Goal: Task Accomplishment & Management: Complete application form

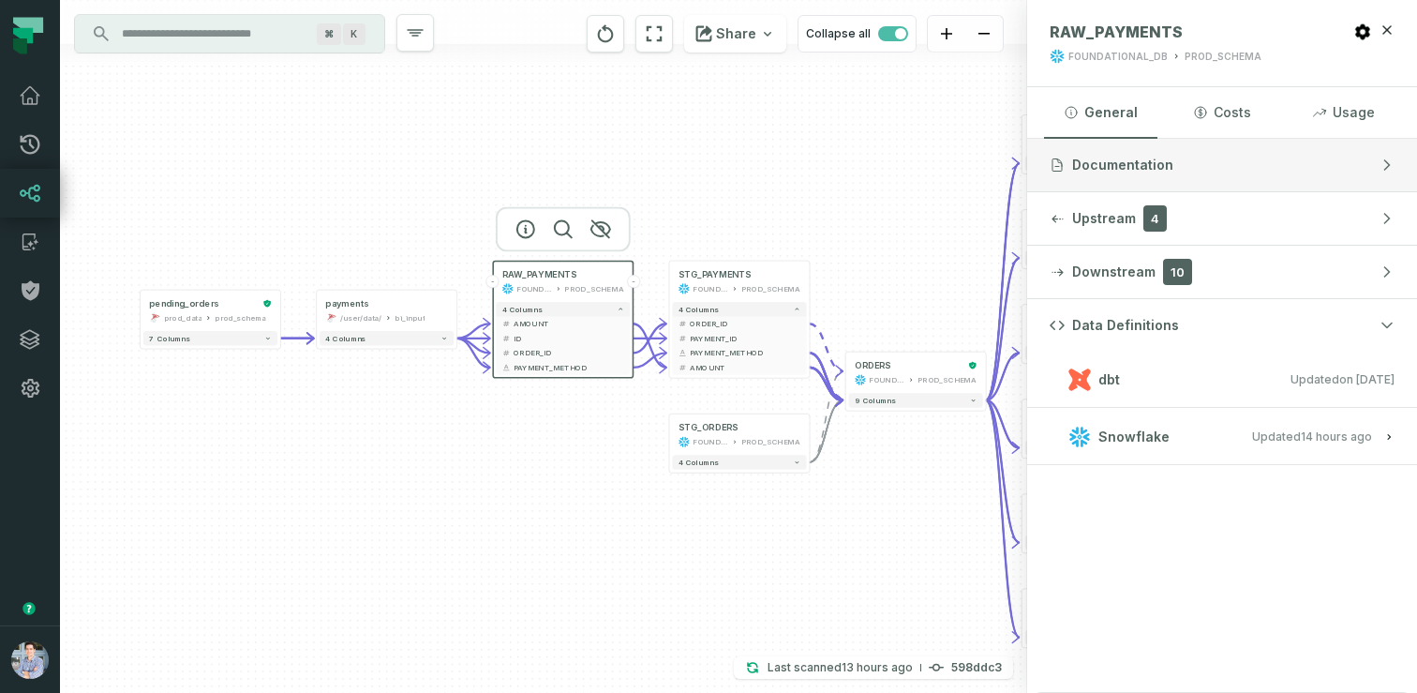
click at [1256, 164] on button "Documentation" at bounding box center [1222, 165] width 390 height 52
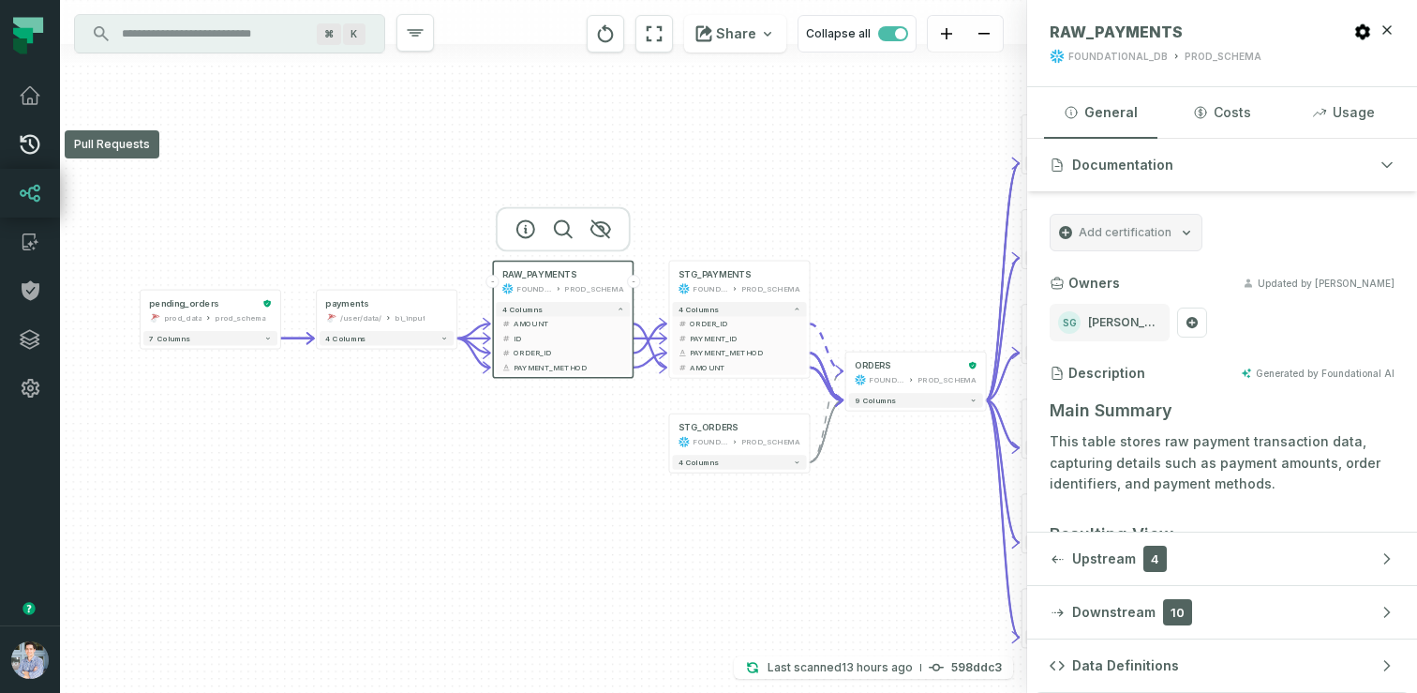
click at [35, 151] on icon at bounding box center [31, 145] width 20 height 20
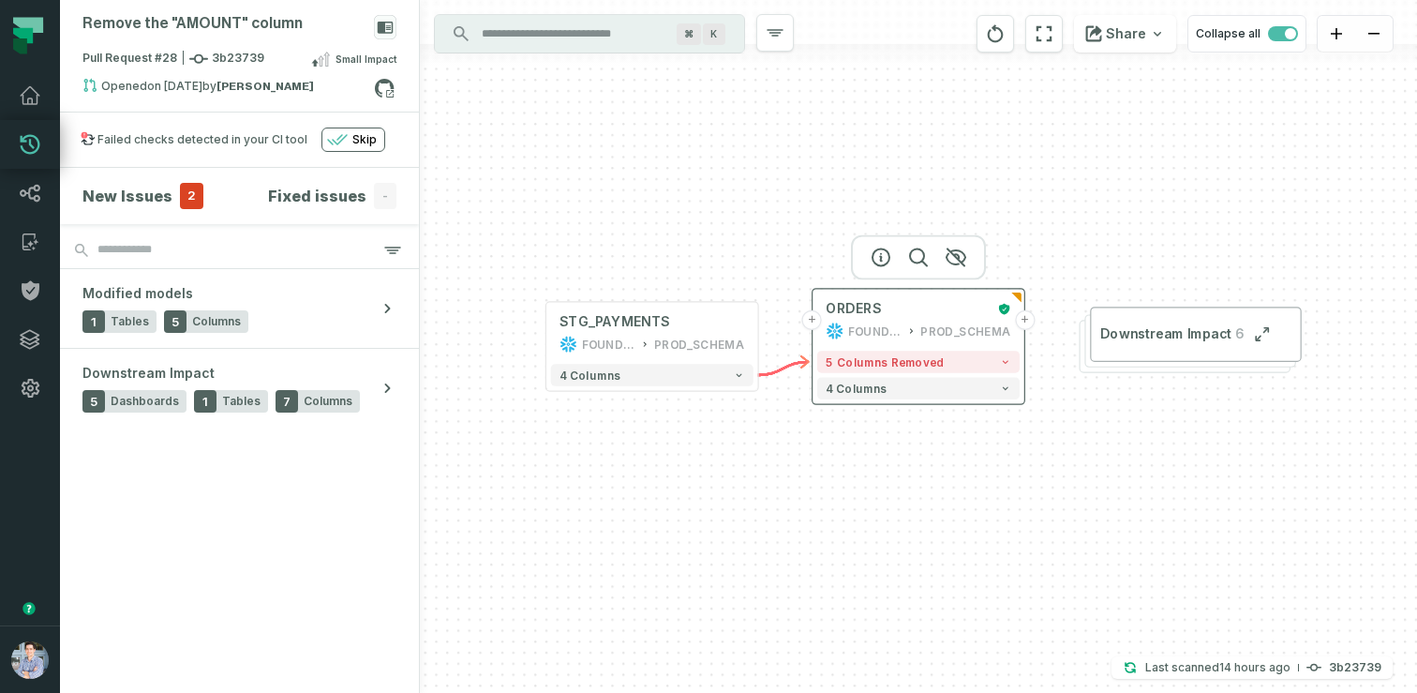
click at [1024, 318] on button "+" at bounding box center [1025, 320] width 20 height 20
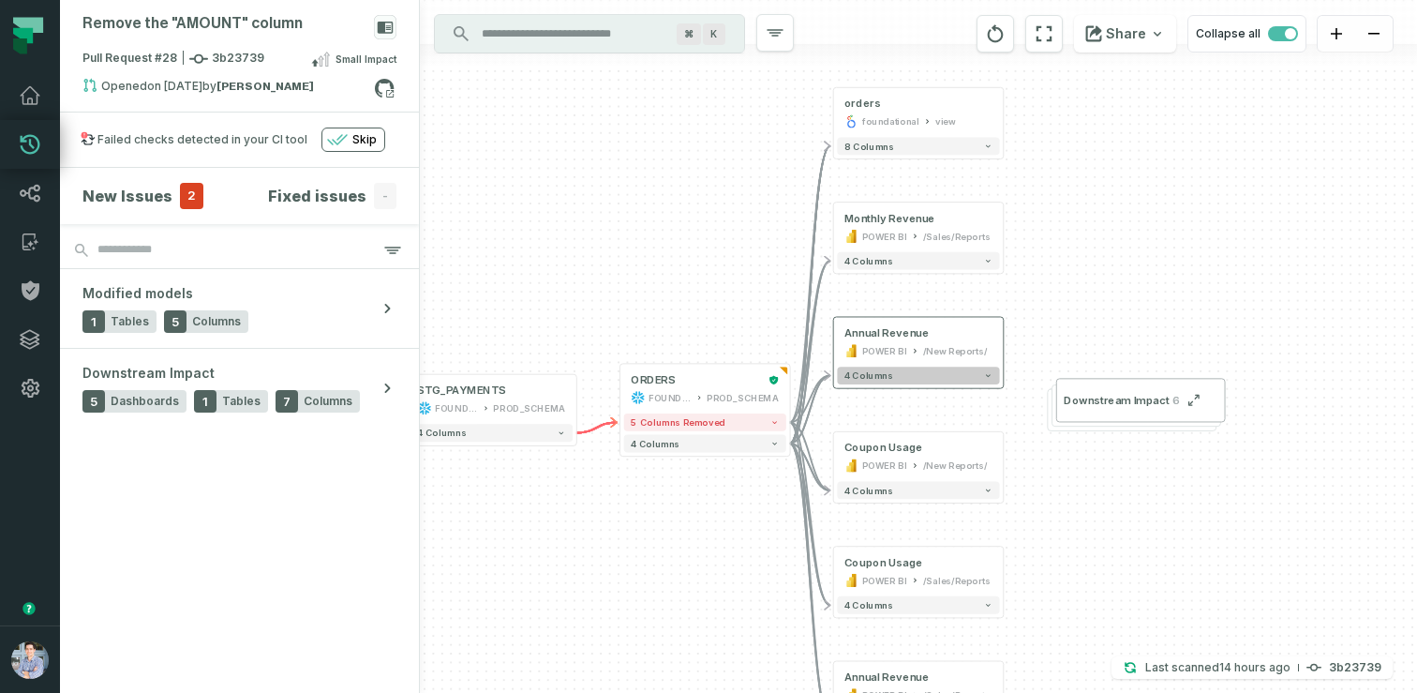
click at [959, 375] on button "4 columns" at bounding box center [918, 375] width 162 height 18
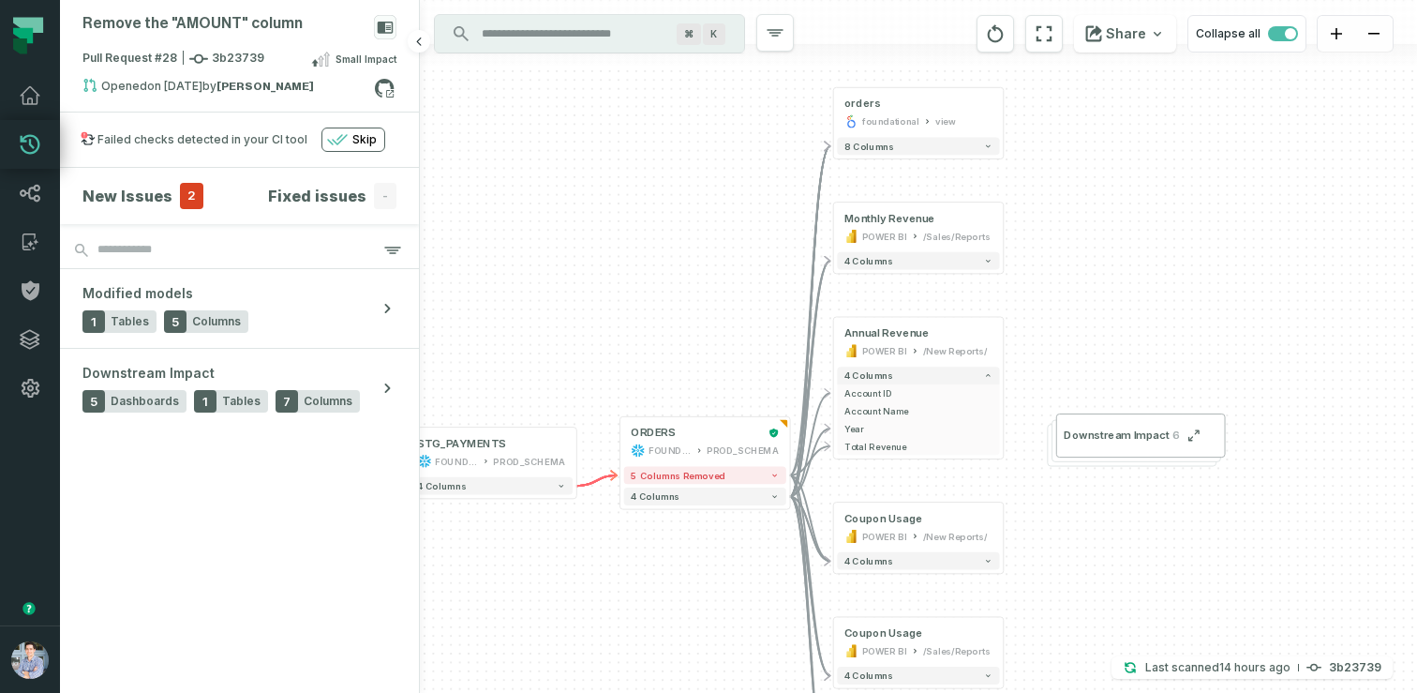
click at [150, 190] on h4 "New Issues" at bounding box center [127, 196] width 90 height 22
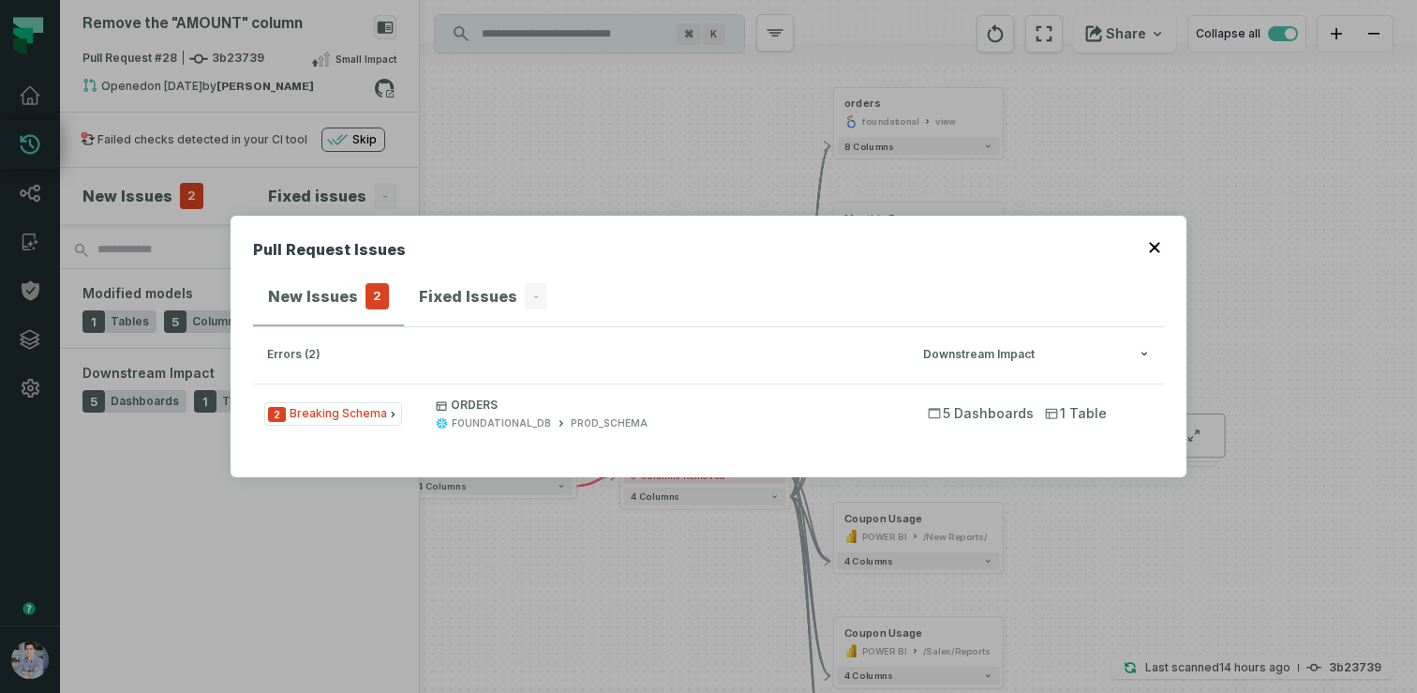
click at [435, 149] on div "Pull Request Issues New Issues 2 Fixed Issues - errors (2) Downstream Impact 2 …" at bounding box center [708, 346] width 1417 height 693
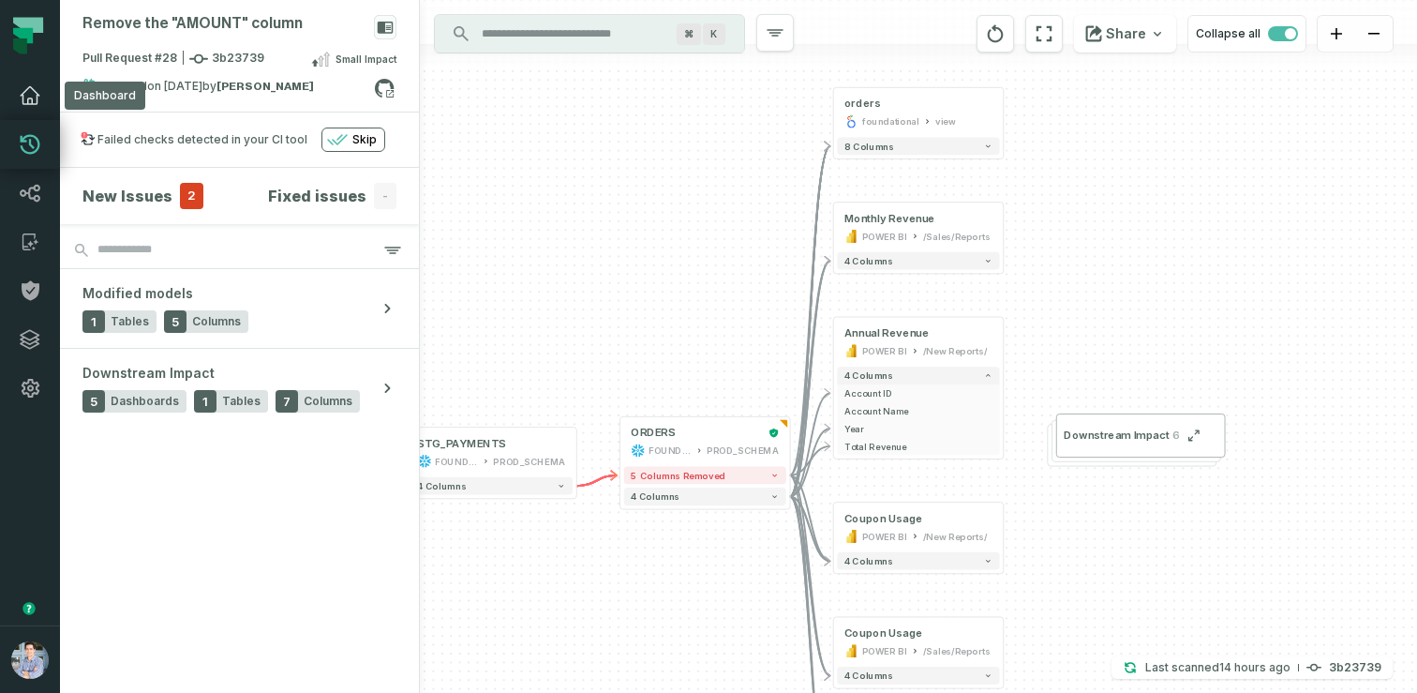
click at [31, 98] on icon at bounding box center [30, 95] width 22 height 22
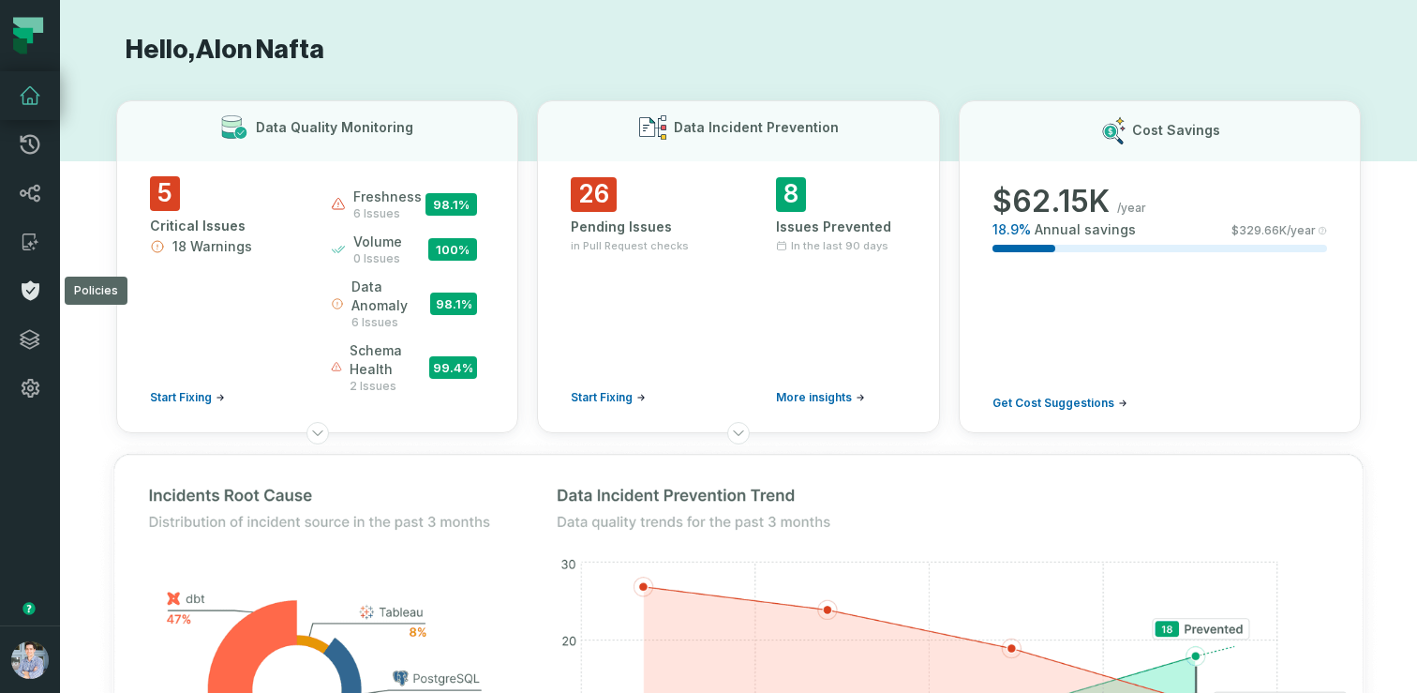
click at [30, 302] on link "Policies" at bounding box center [30, 290] width 60 height 49
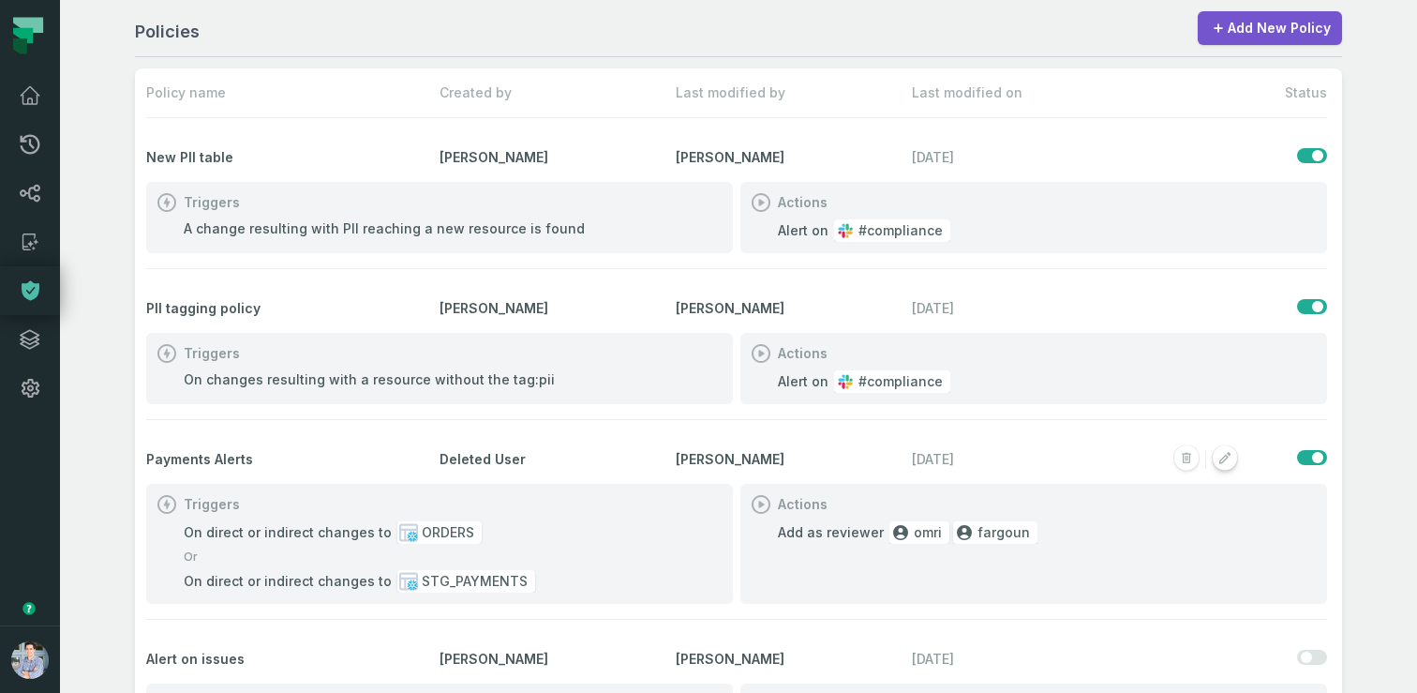
click at [1229, 457] on rect "button" at bounding box center [1225, 458] width 24 height 24
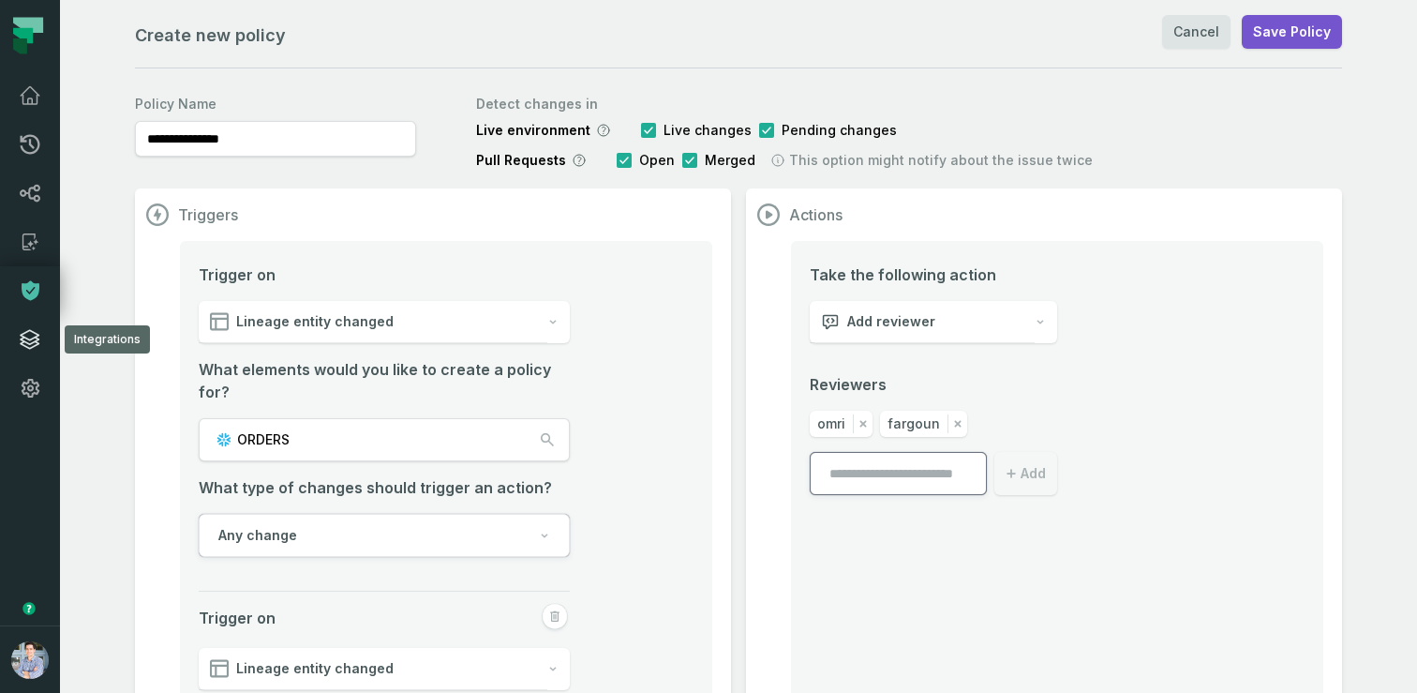
click at [20, 347] on icon at bounding box center [30, 339] width 22 height 22
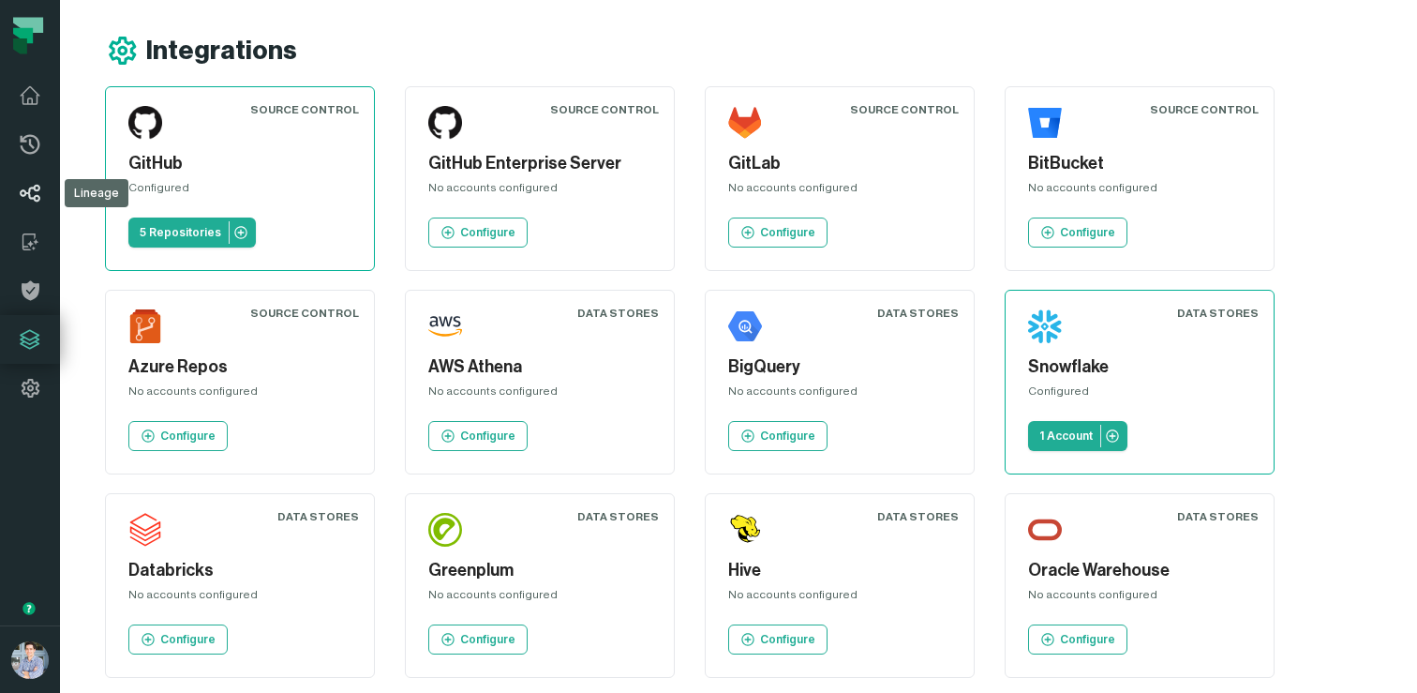
click at [38, 202] on icon at bounding box center [30, 193] width 22 height 22
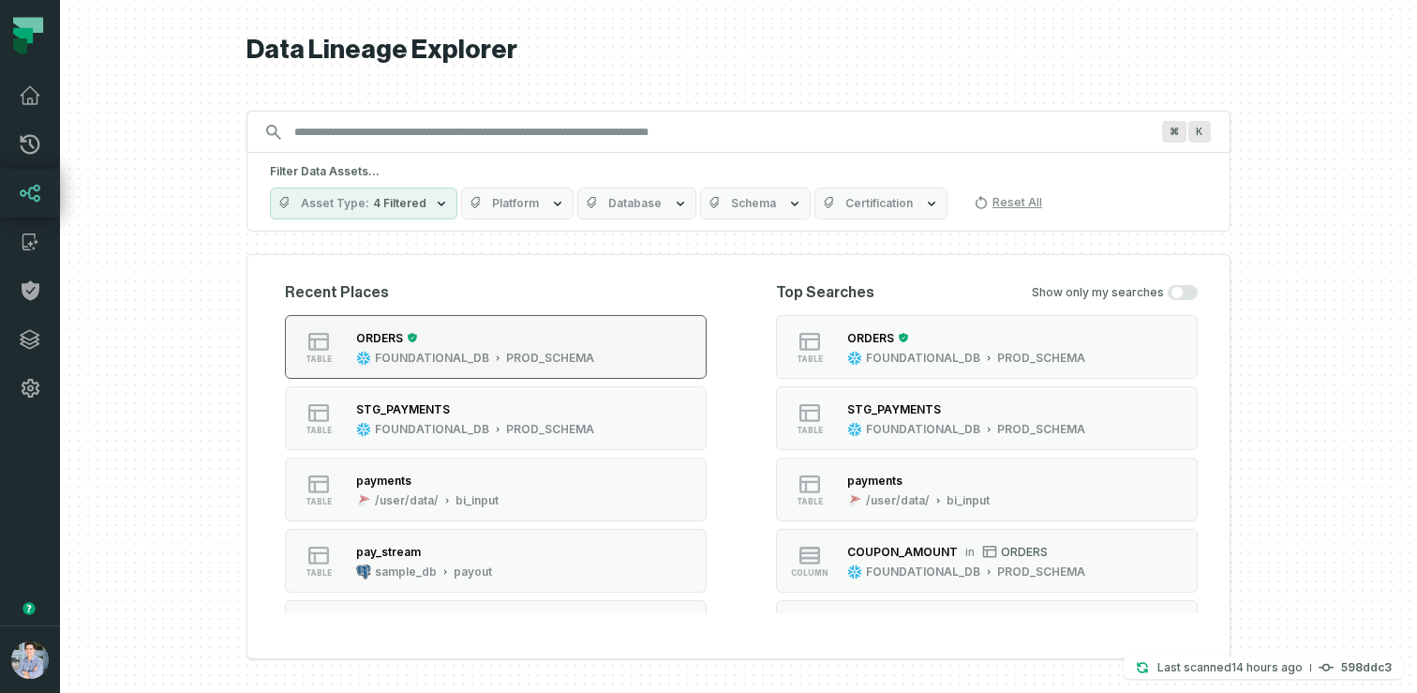
click at [547, 335] on div "ORDERS" at bounding box center [475, 337] width 238 height 19
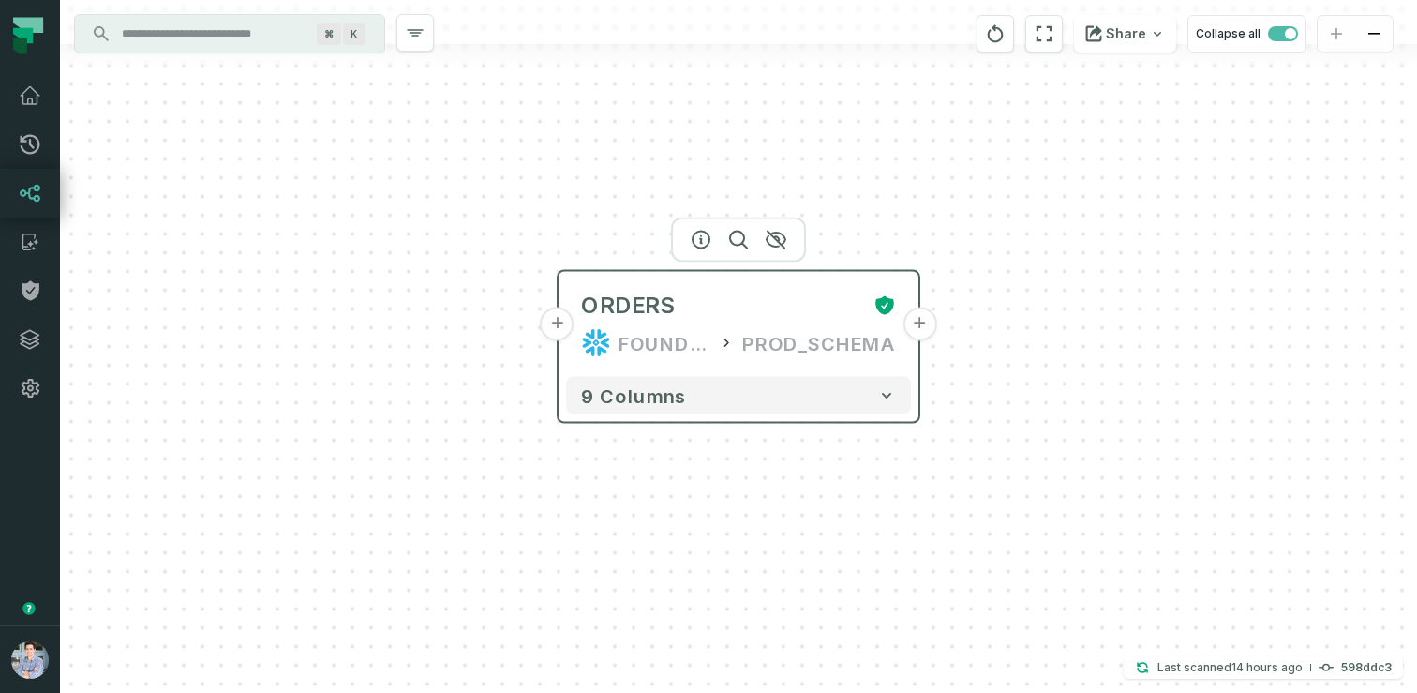
click at [558, 327] on button "+" at bounding box center [558, 324] width 34 height 34
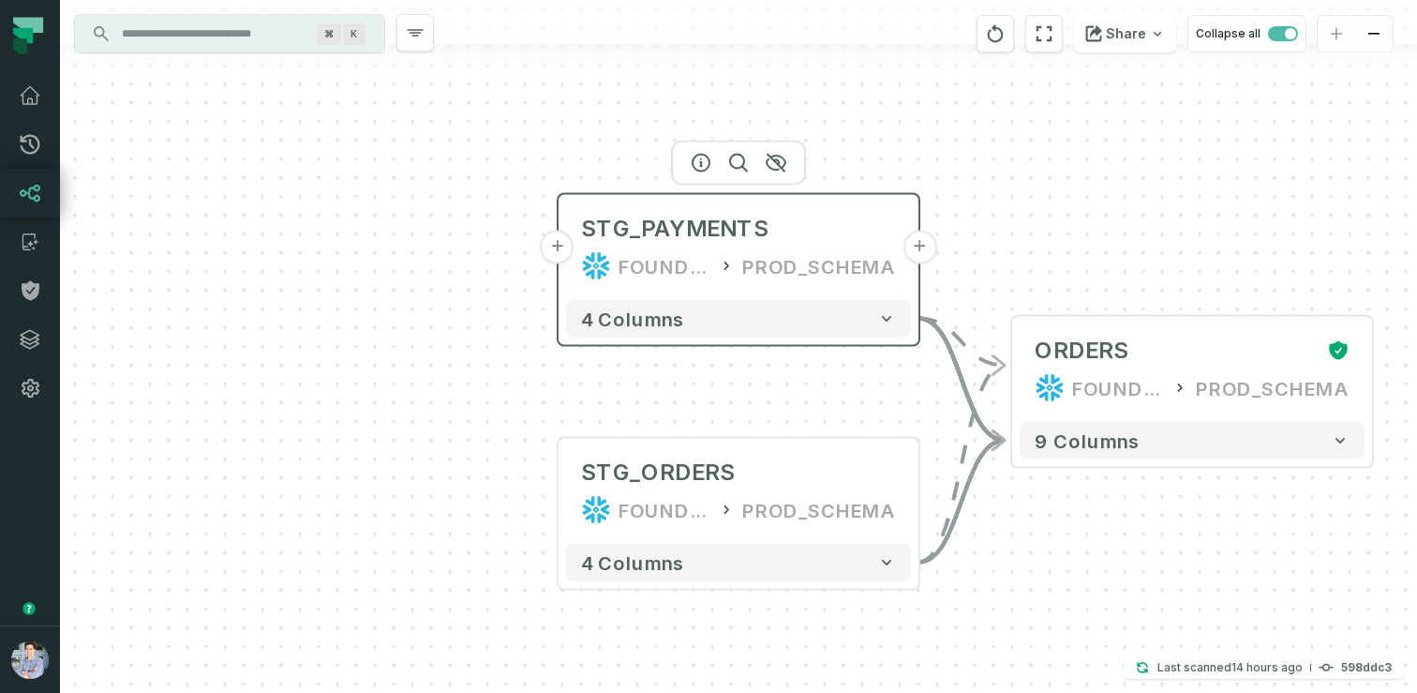
click at [566, 254] on button "+" at bounding box center [558, 248] width 34 height 34
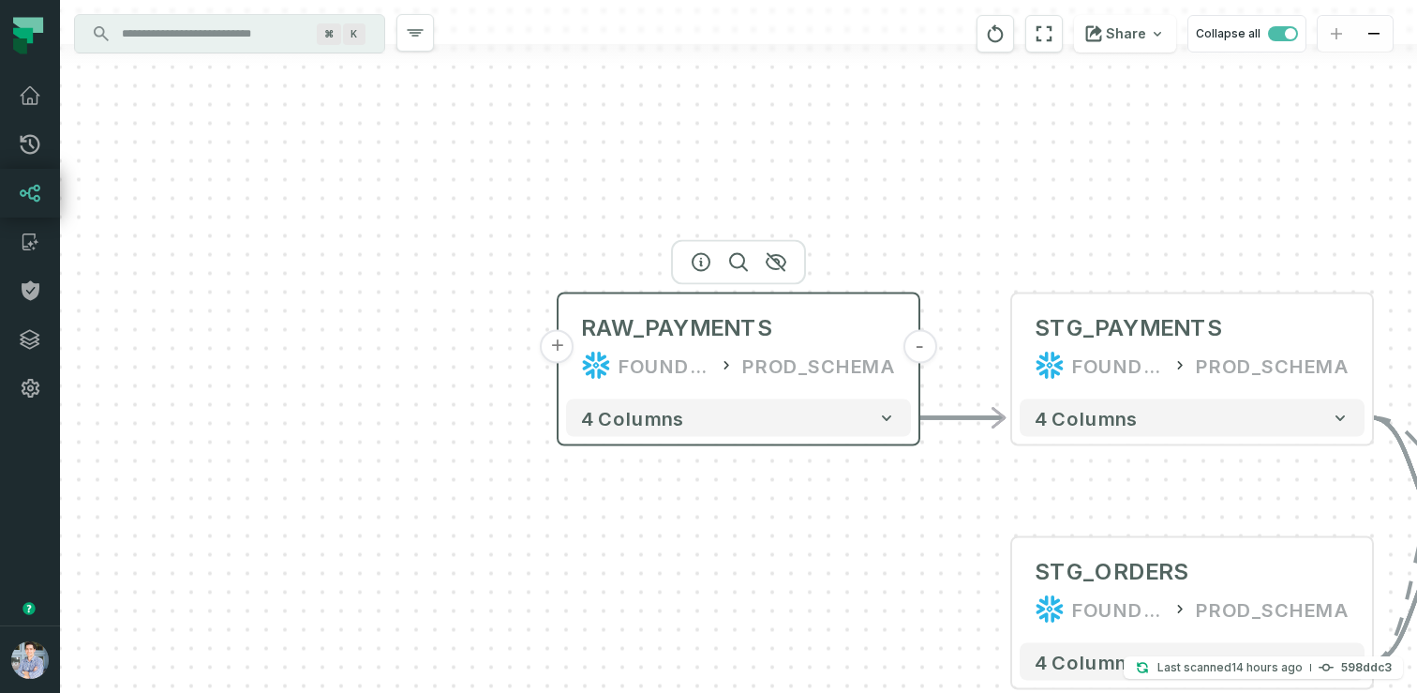
click at [553, 347] on button "+" at bounding box center [558, 347] width 34 height 34
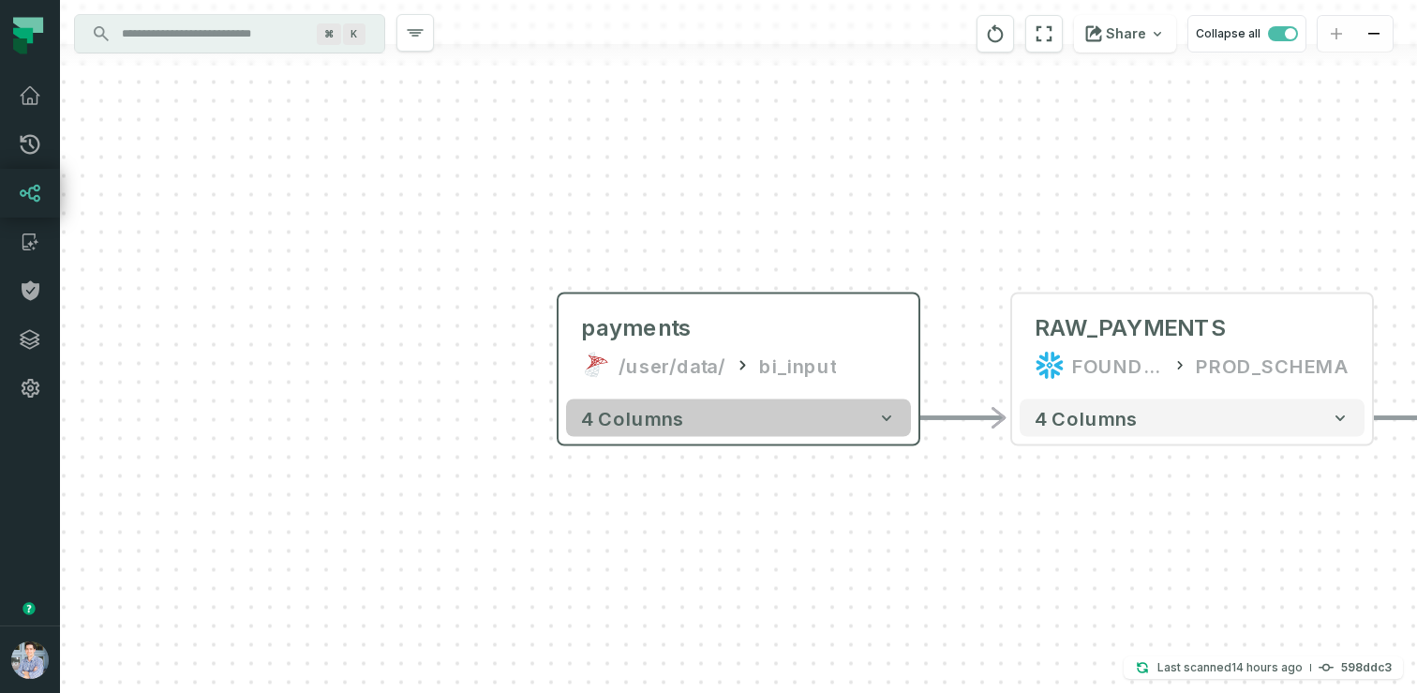
click at [674, 414] on span "4 columns" at bounding box center [632, 418] width 103 height 22
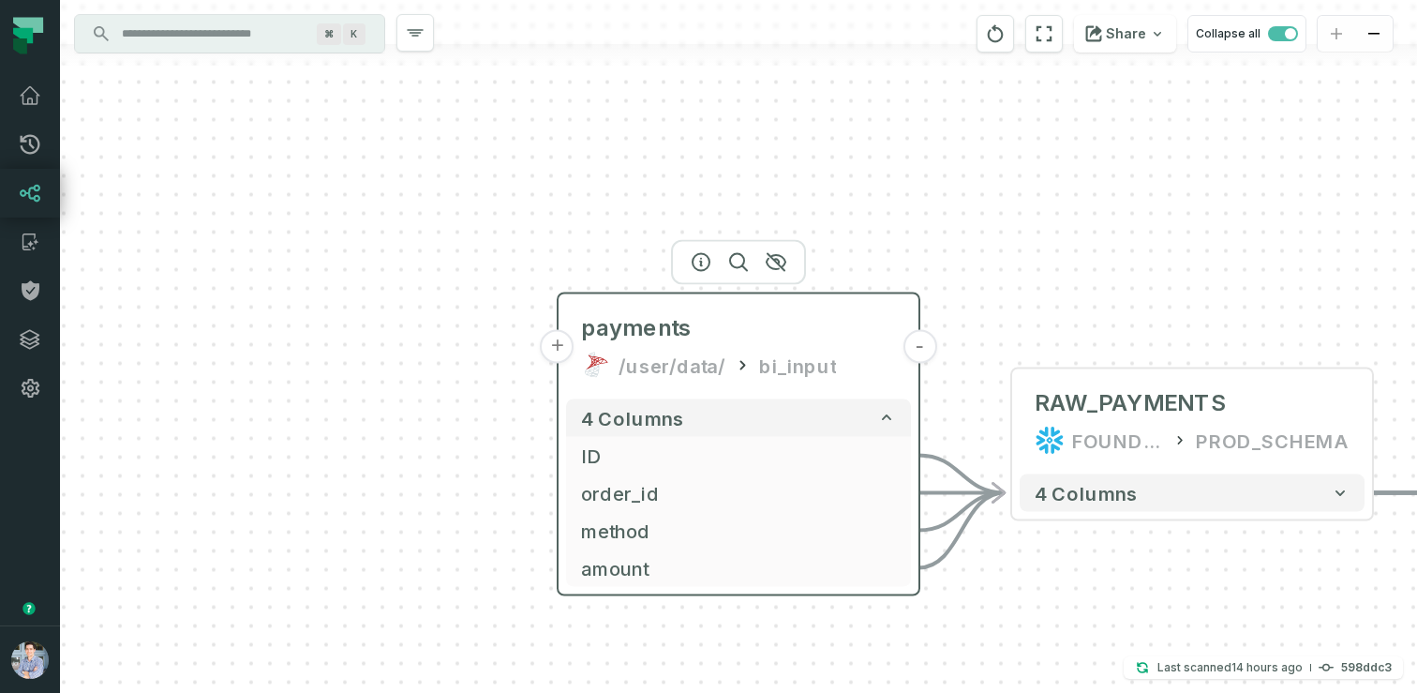
click at [716, 366] on div "/user/data/" at bounding box center [672, 366] width 107 height 30
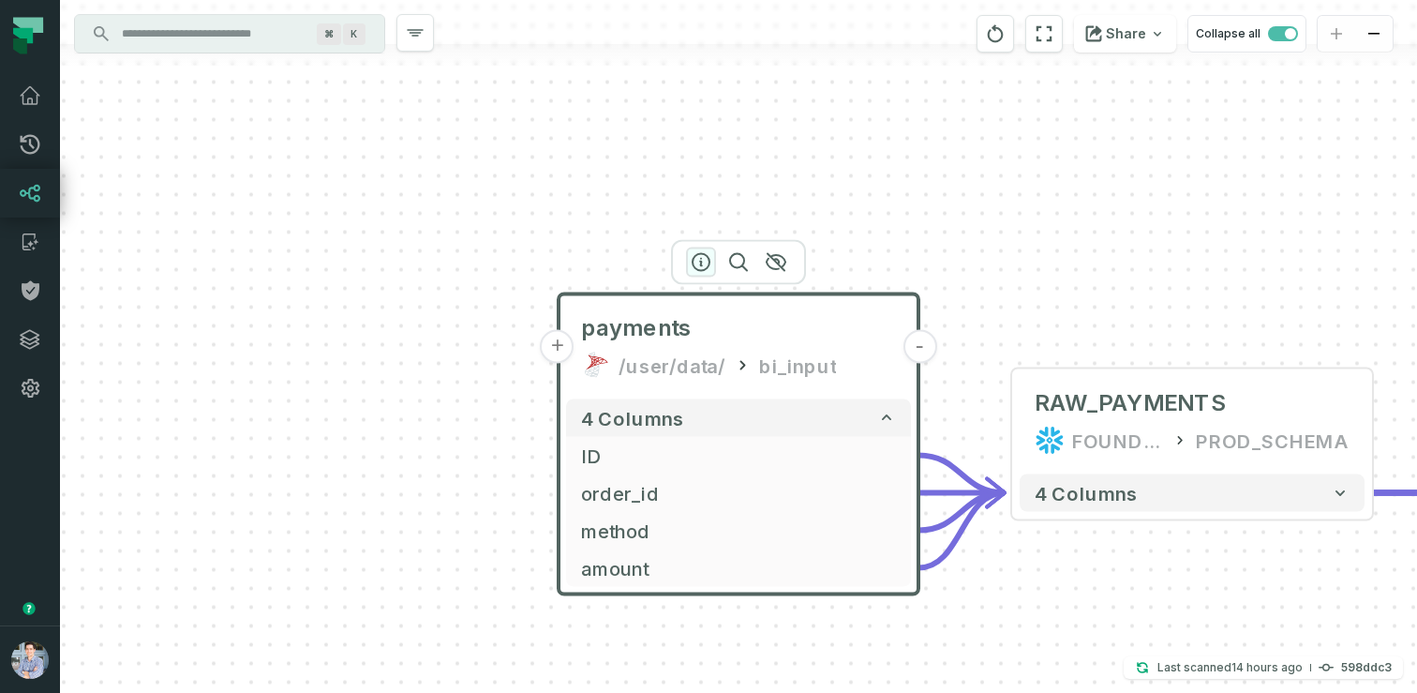
click at [707, 266] on icon "button" at bounding box center [701, 262] width 17 height 17
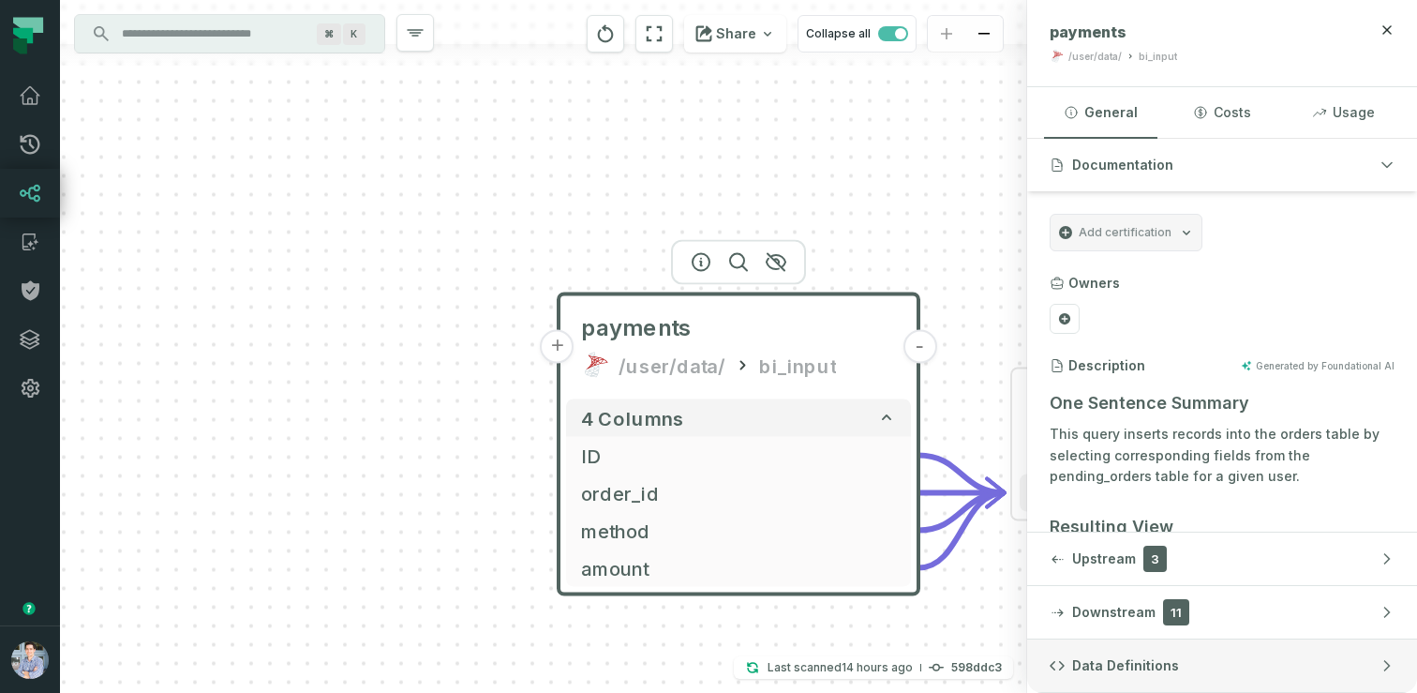
click at [1113, 665] on span "Data Definitions" at bounding box center [1125, 665] width 107 height 19
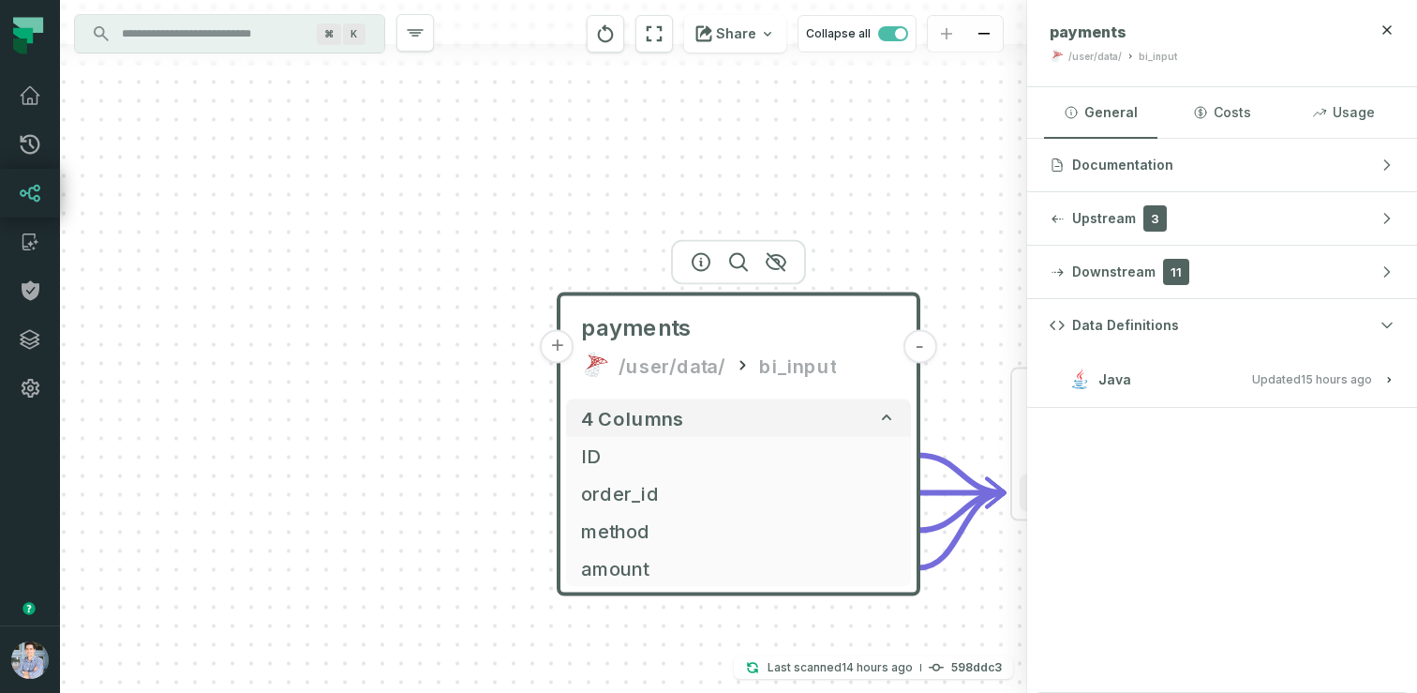
click at [1158, 379] on button "Java Updated 10/9/2025, 1:01:39 AM" at bounding box center [1222, 378] width 345 height 25
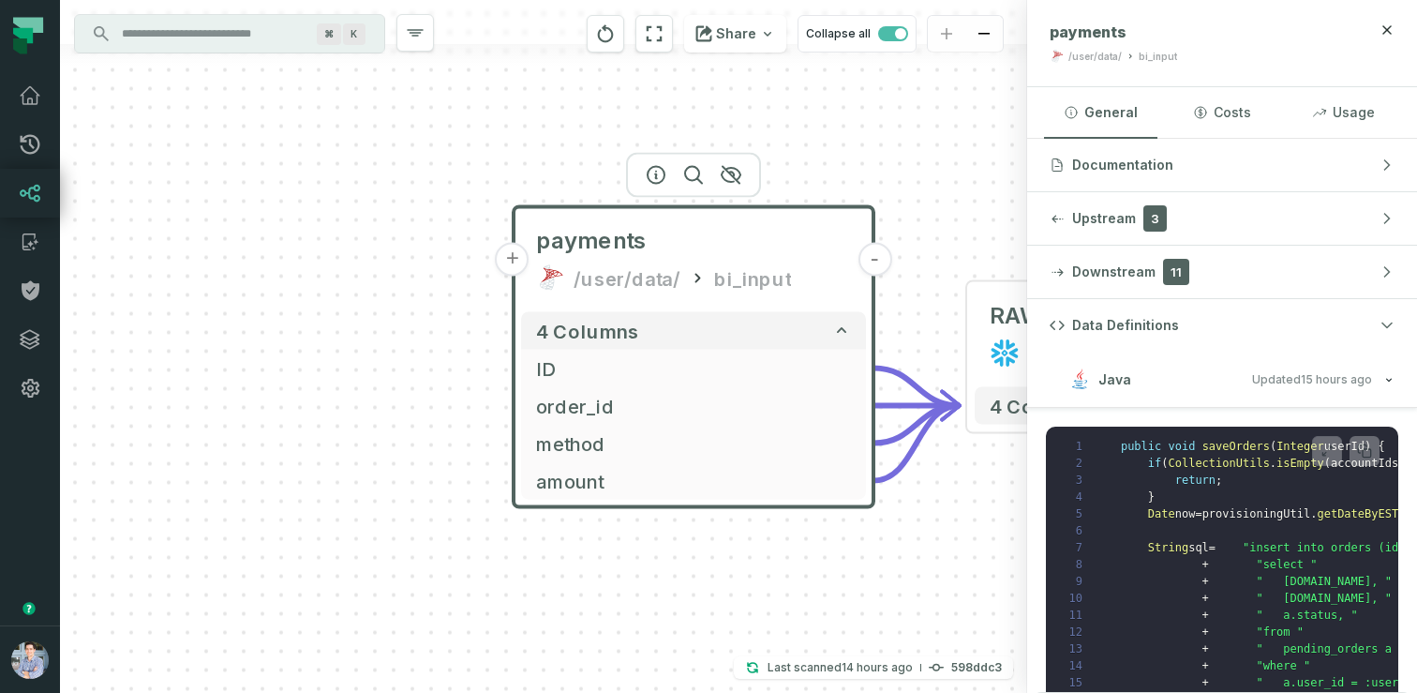
drag, startPoint x: 399, startPoint y: 408, endPoint x: 307, endPoint y: 235, distance: 195.8
click at [307, 235] on div "+ payments /user/data/ bi_input - 4 columns + ID - + order_id - + method - + am…" at bounding box center [543, 346] width 967 height 693
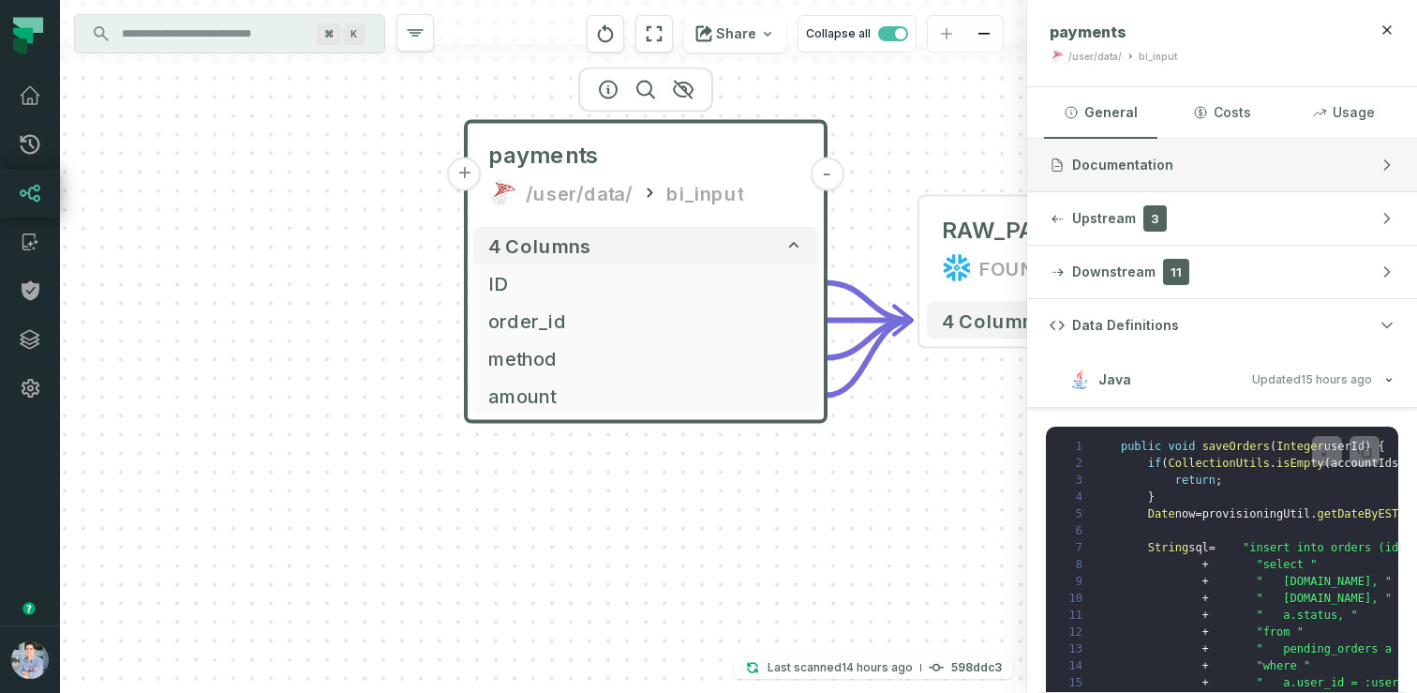
click at [1161, 157] on span "Documentation" at bounding box center [1122, 165] width 101 height 19
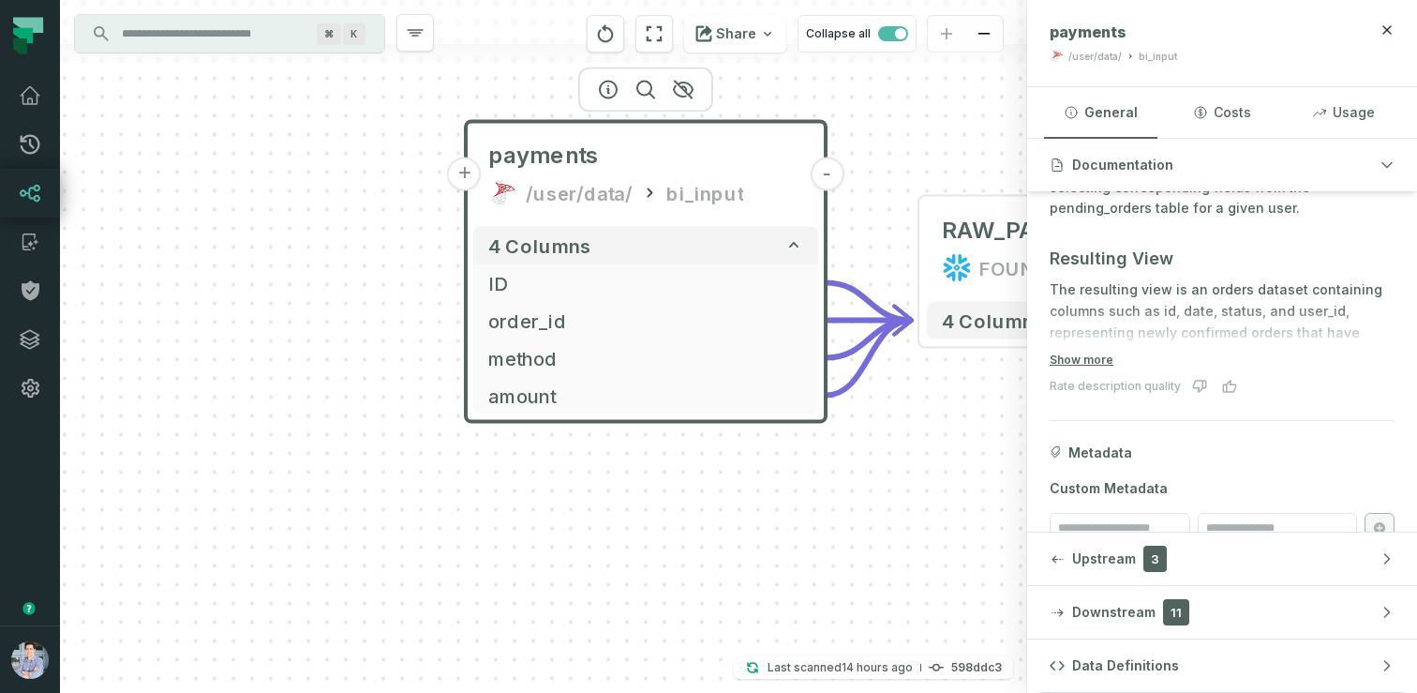
scroll to position [273, 0]
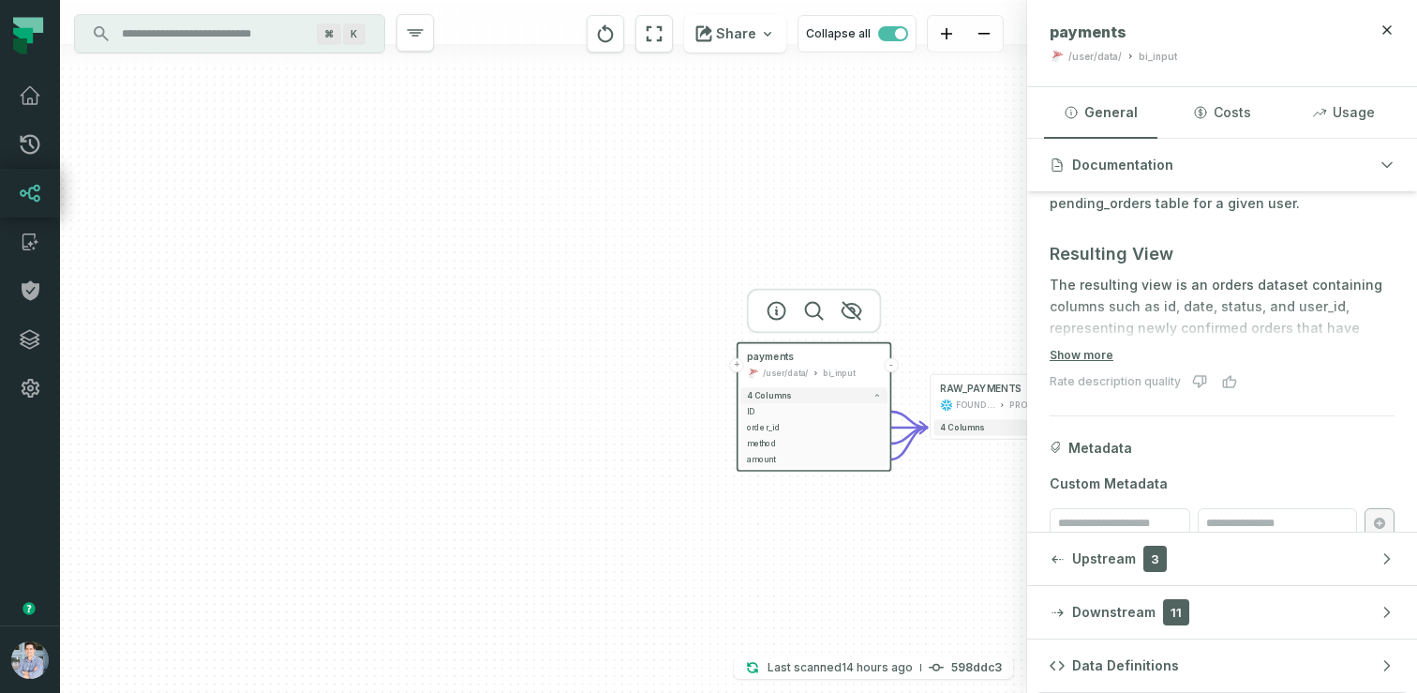
click at [939, 507] on div "+ payments /user/data/ bi_input - 4 columns + ID - + order_id - + method - + am…" at bounding box center [543, 346] width 967 height 693
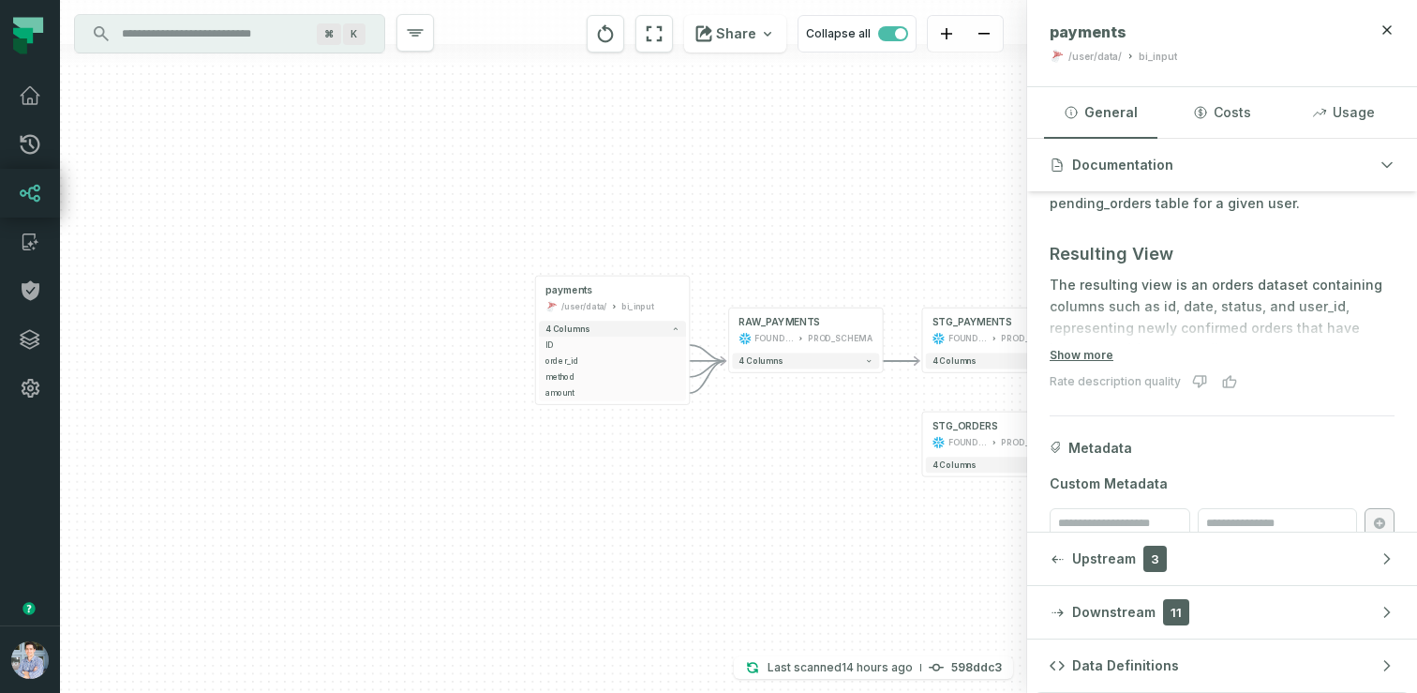
drag, startPoint x: 939, startPoint y: 507, endPoint x: 530, endPoint y: 405, distance: 422.2
click at [530, 405] on div "+ payments /user/data/ bi_input - 4 columns + ID - + order_id - + method - + am…" at bounding box center [543, 346] width 967 height 693
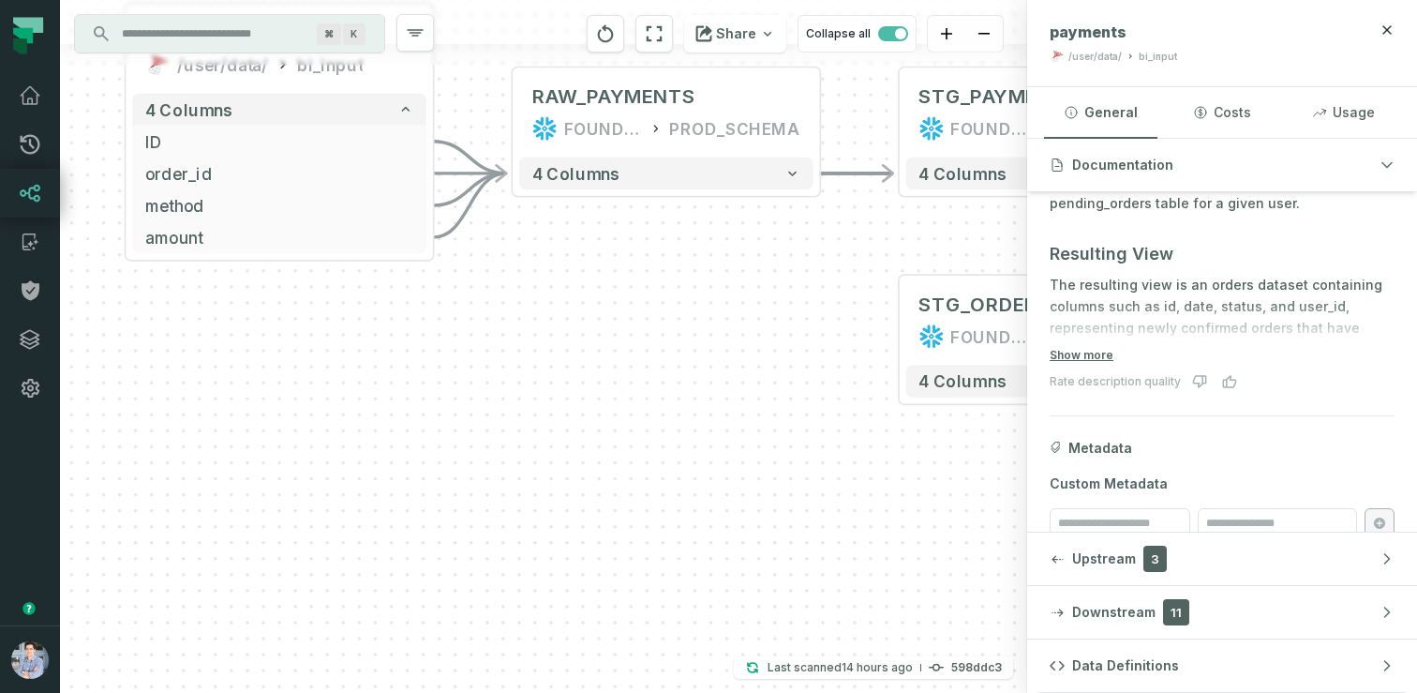
drag, startPoint x: 537, startPoint y: 391, endPoint x: 537, endPoint y: 262, distance: 128.4
click at [537, 262] on div "+ payments /user/data/ bi_input - 4 columns + ID - + order_id - + method - + am…" at bounding box center [543, 346] width 967 height 693
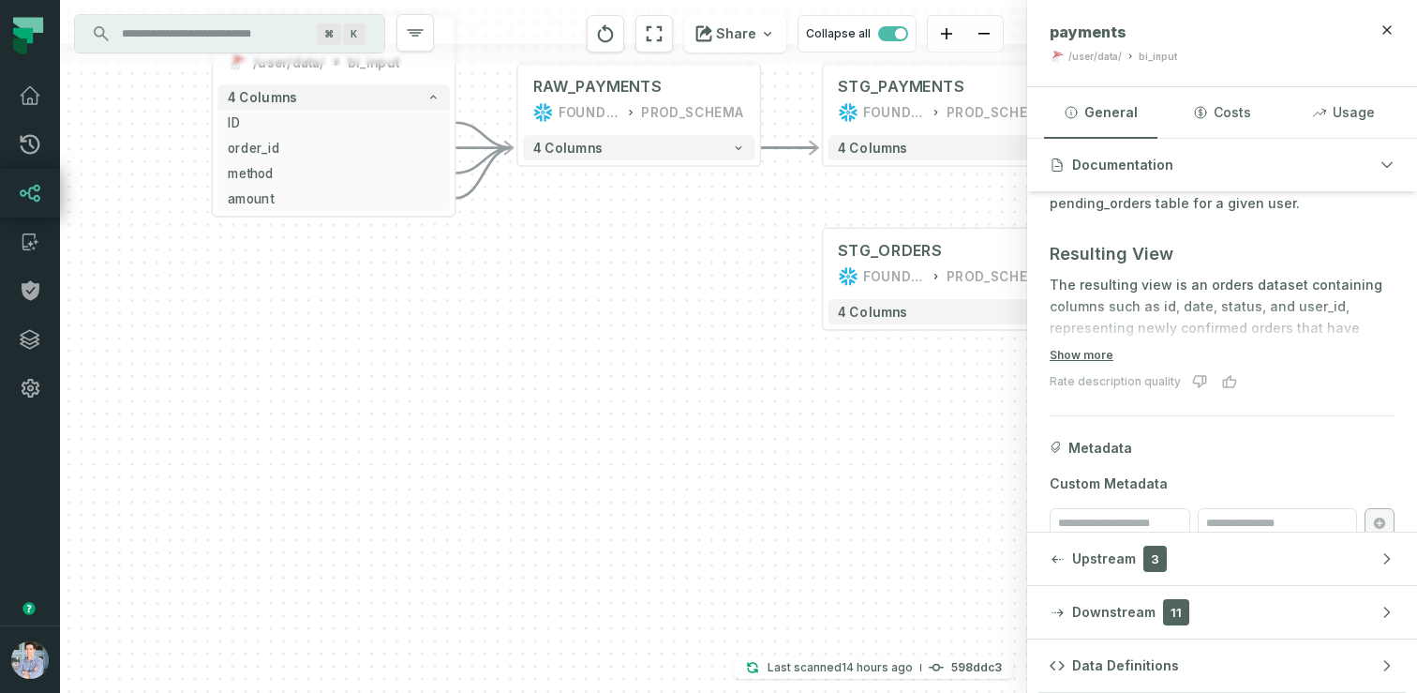
drag, startPoint x: 537, startPoint y: 262, endPoint x: 249, endPoint y: 266, distance: 287.8
click at [249, 266] on div "+ payments /user/data/ bi_input - 4 columns + ID - + order_id - + method - + am…" at bounding box center [543, 346] width 967 height 693
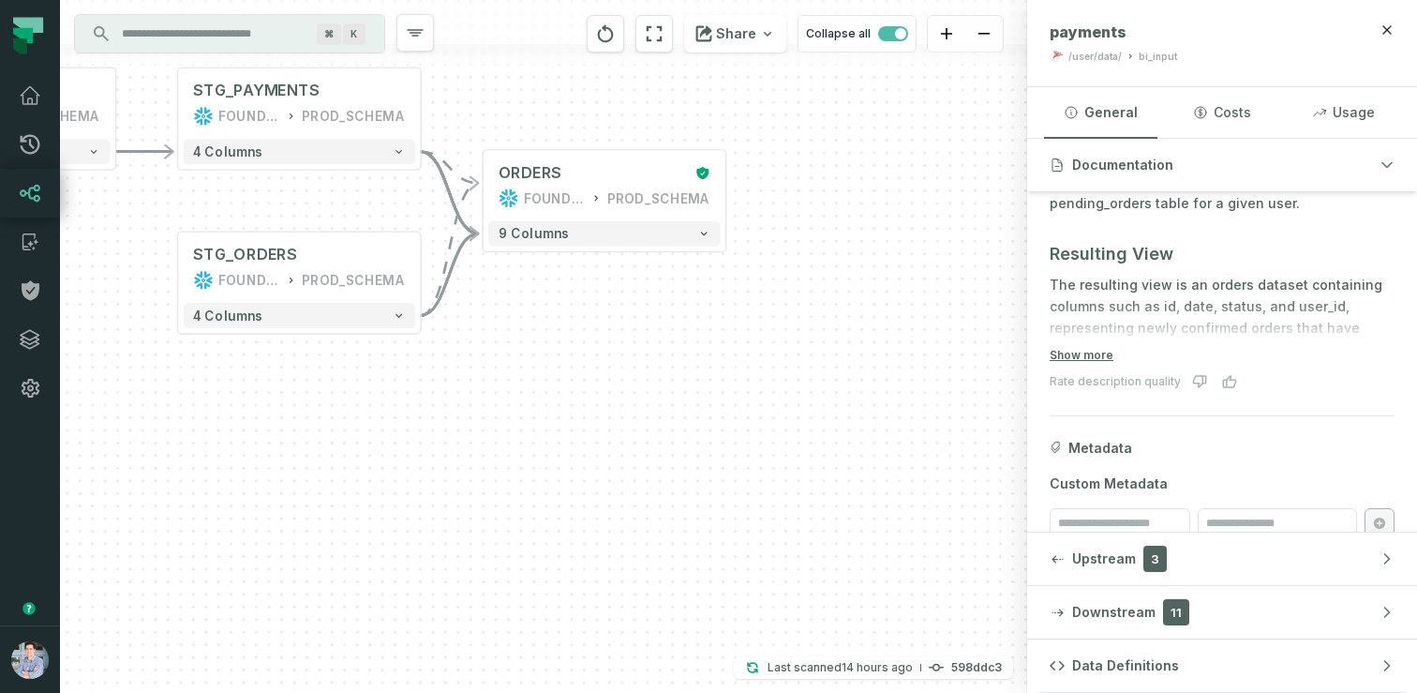
drag, startPoint x: 744, startPoint y: 378, endPoint x: 387, endPoint y: 378, distance: 357.1
click at [387, 378] on div "+ payments /user/data/ bi_input - 4 columns + ID - + order_id - + method - + am…" at bounding box center [543, 346] width 967 height 693
click at [727, 192] on button "+" at bounding box center [726, 185] width 22 height 22
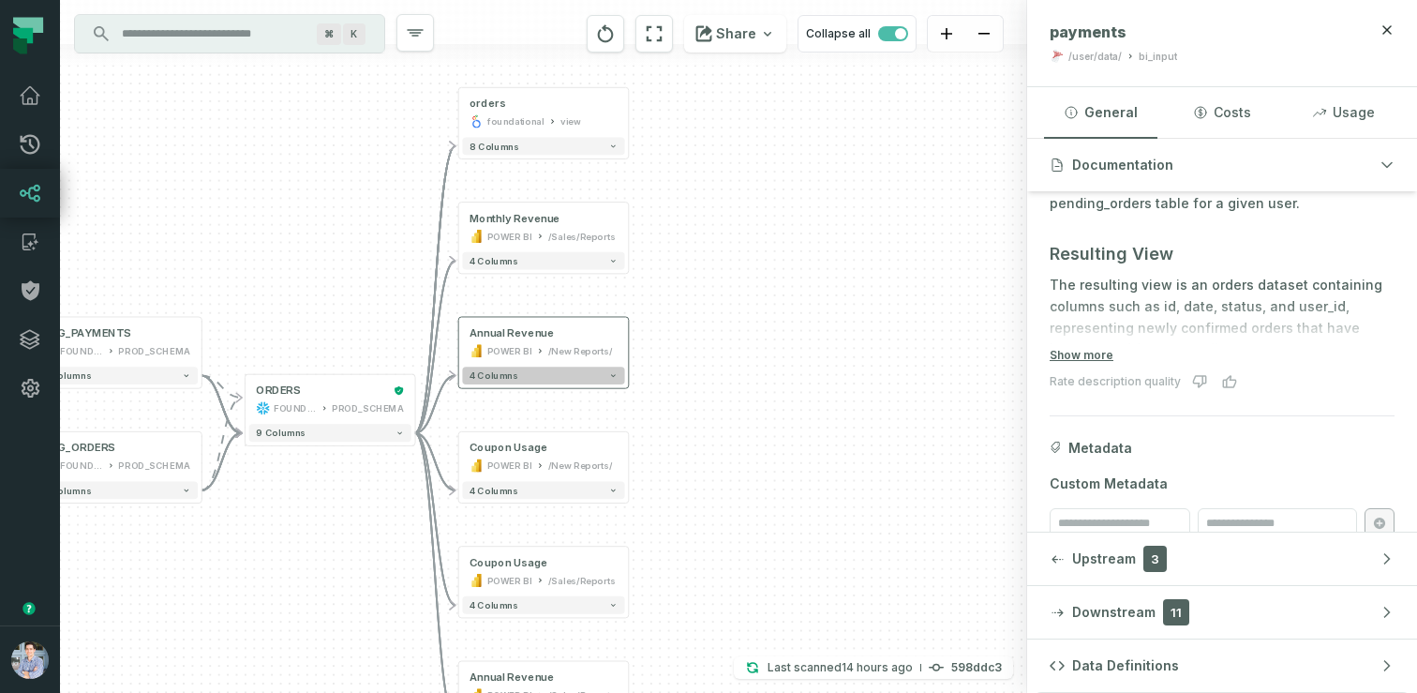
click at [591, 381] on button "4 columns" at bounding box center [543, 375] width 162 height 18
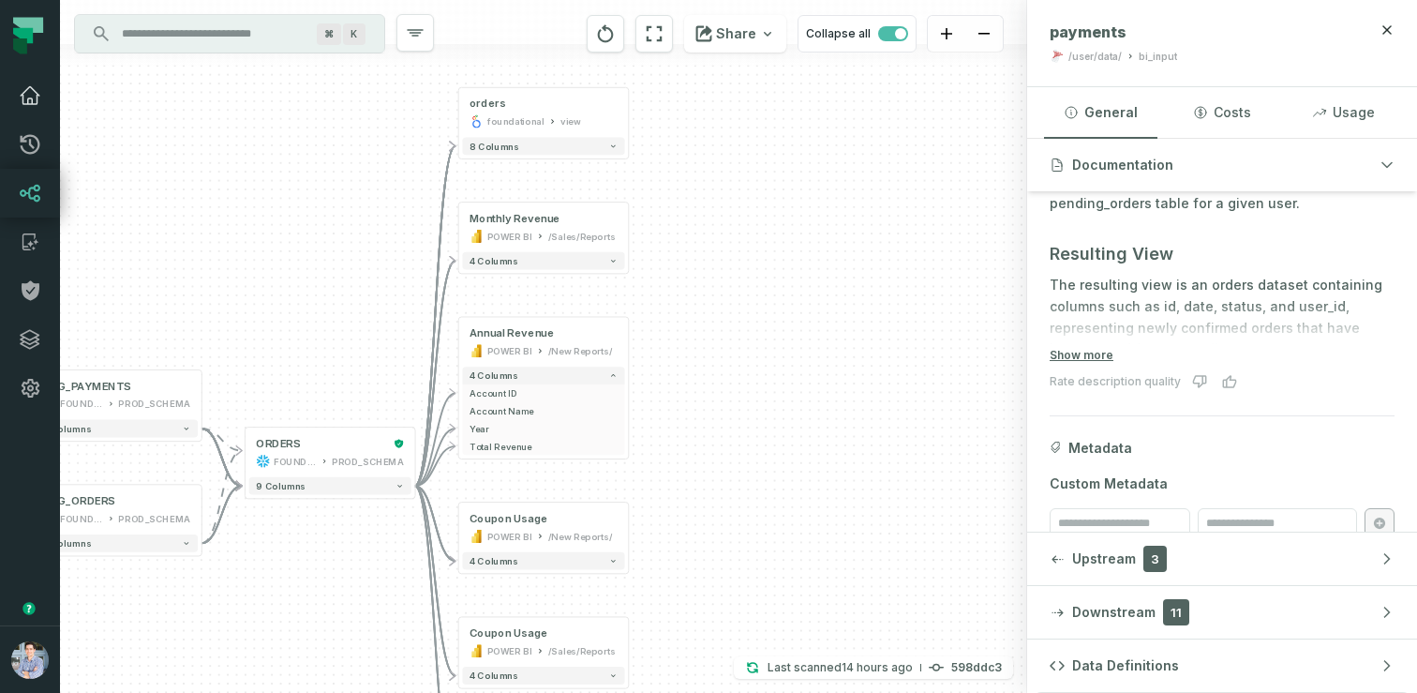
click at [40, 92] on icon at bounding box center [30, 95] width 22 height 22
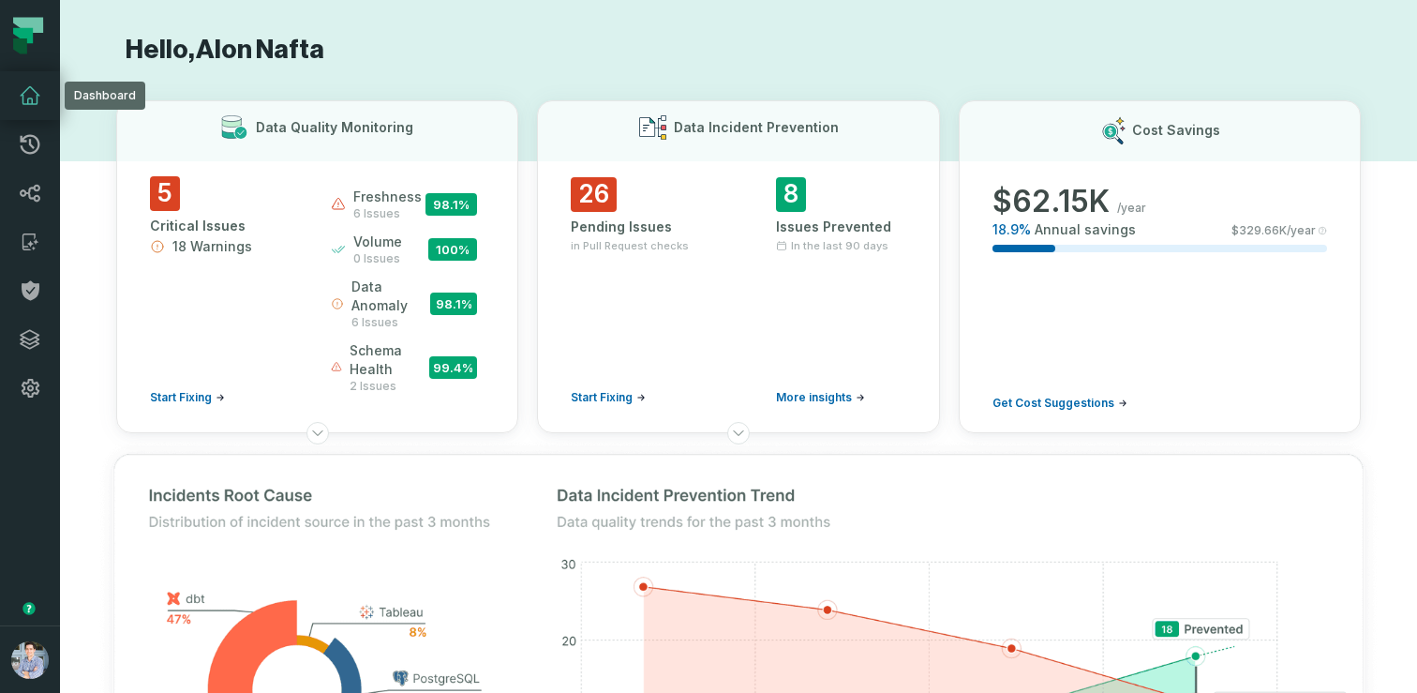
click at [764, 34] on h1 "Hello, Alon Nafta" at bounding box center [738, 50] width 1245 height 33
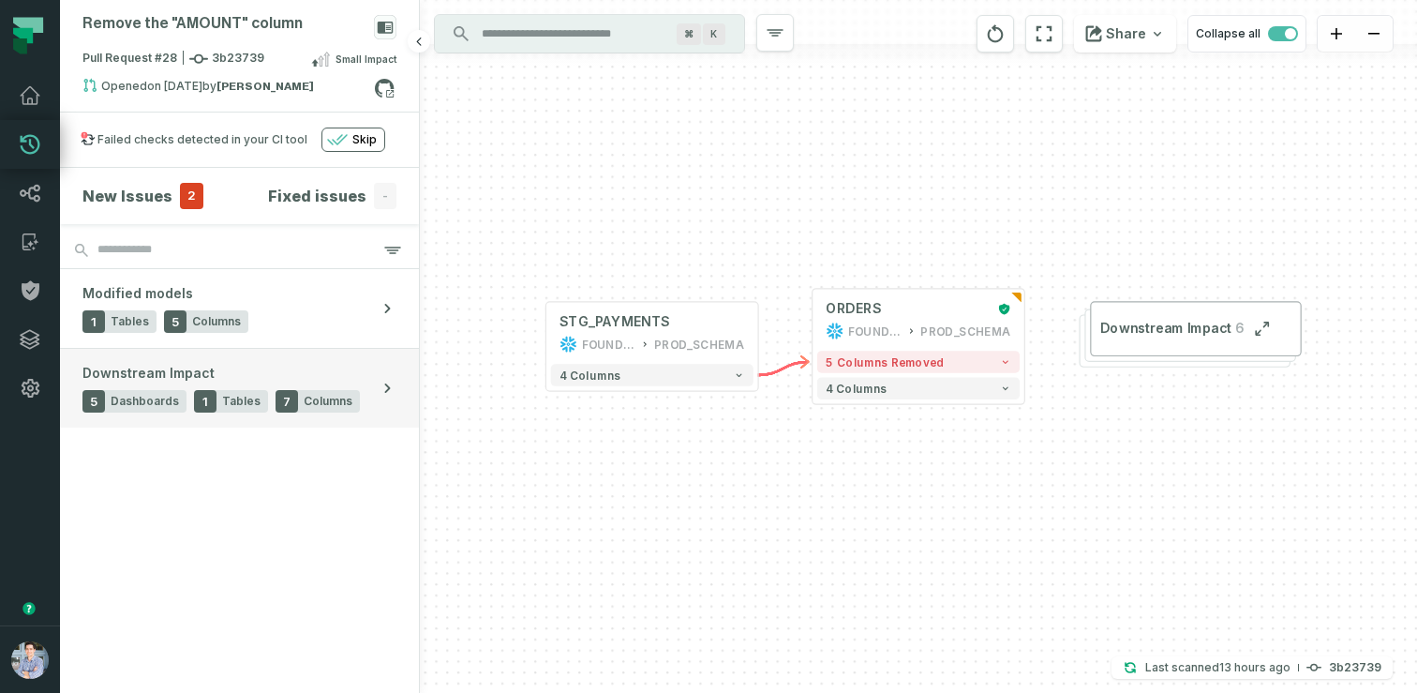
click at [249, 358] on button "Downstream Impact 5 Dashboards 1 Tables 7 Columns" at bounding box center [239, 388] width 359 height 79
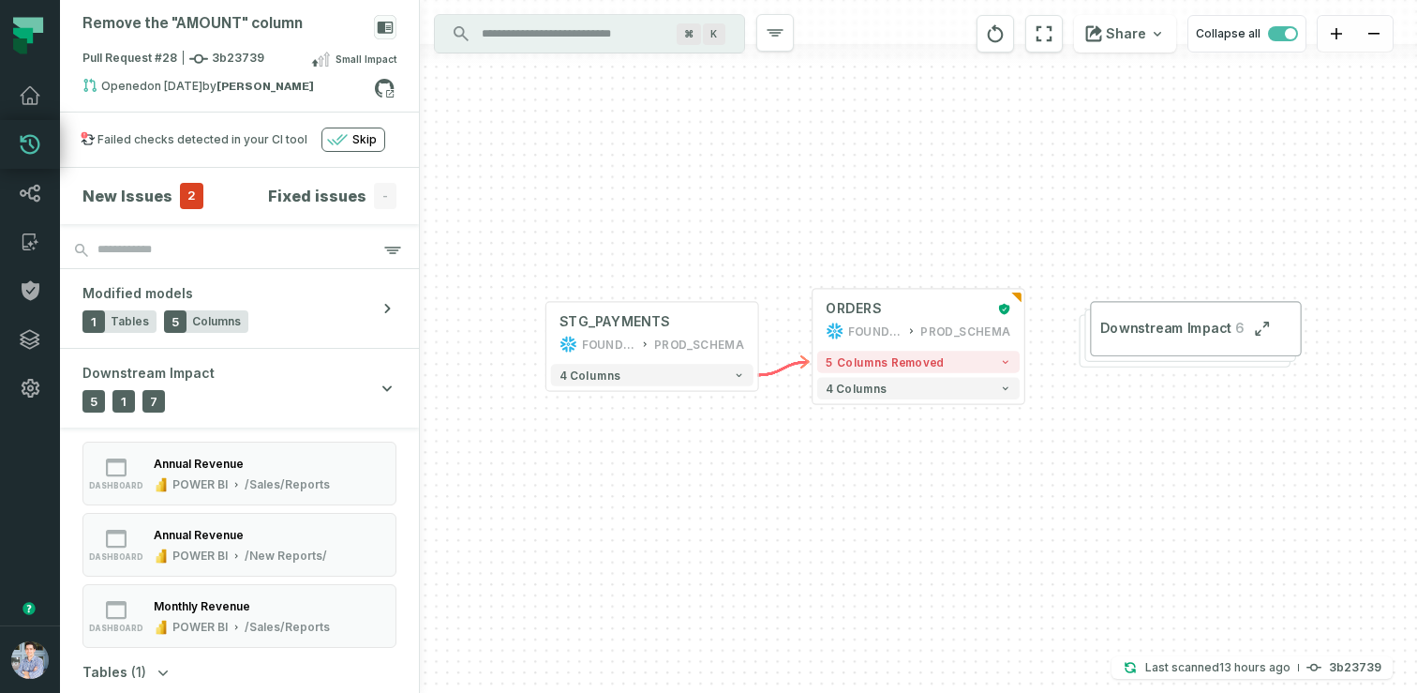
scroll to position [217, 0]
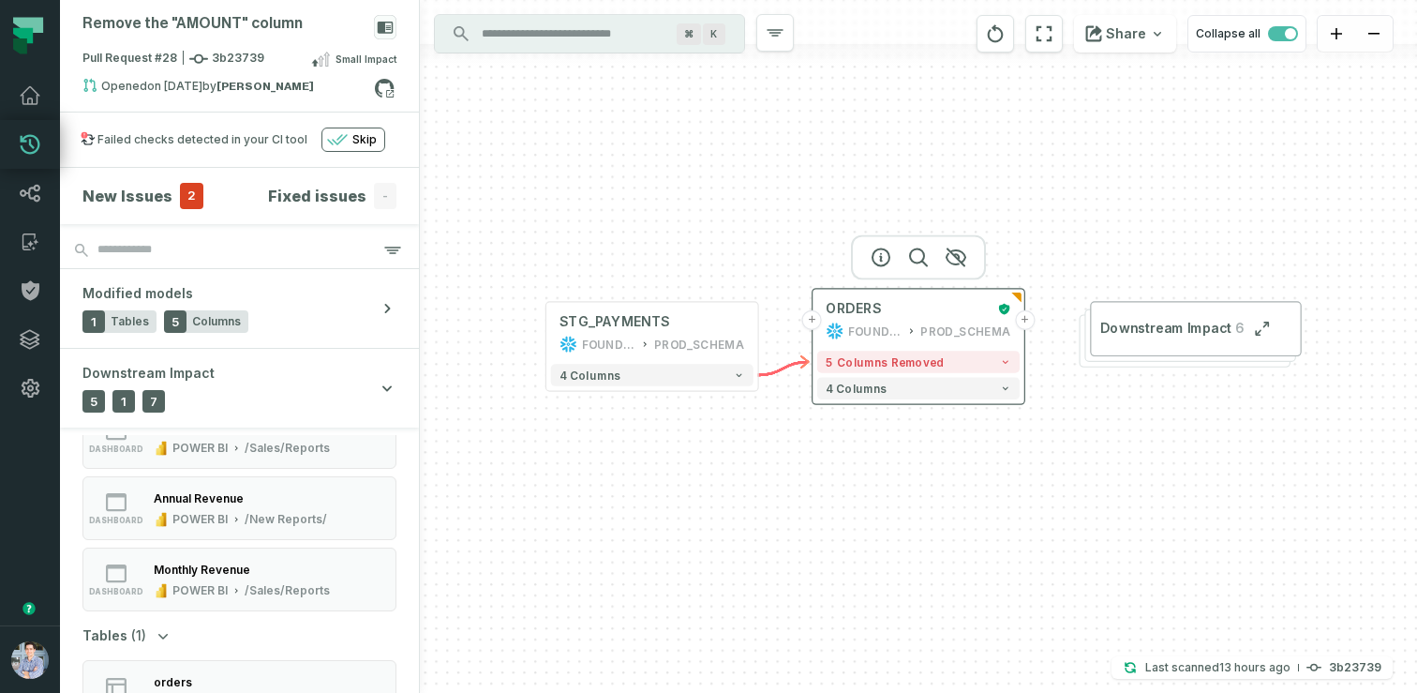
click at [1023, 321] on button "+" at bounding box center [1025, 320] width 20 height 20
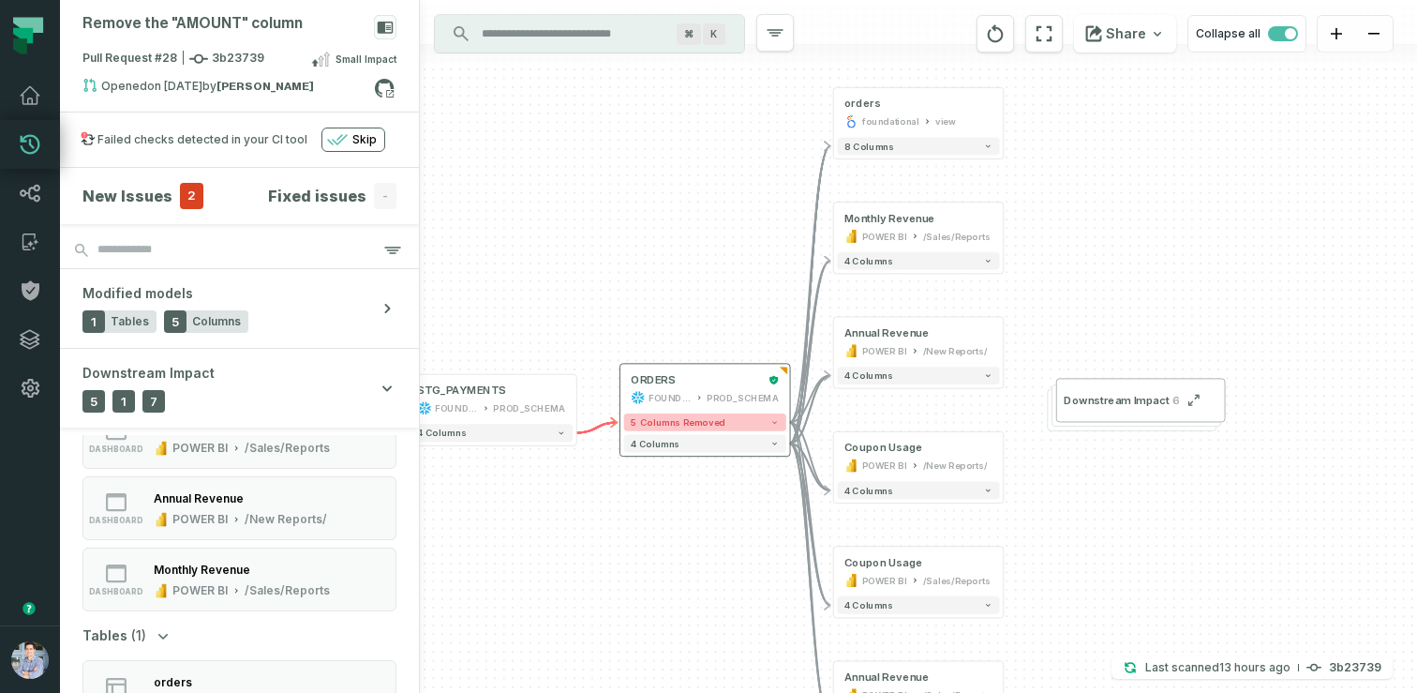
click at [765, 421] on button "5 columns removed" at bounding box center [705, 422] width 162 height 18
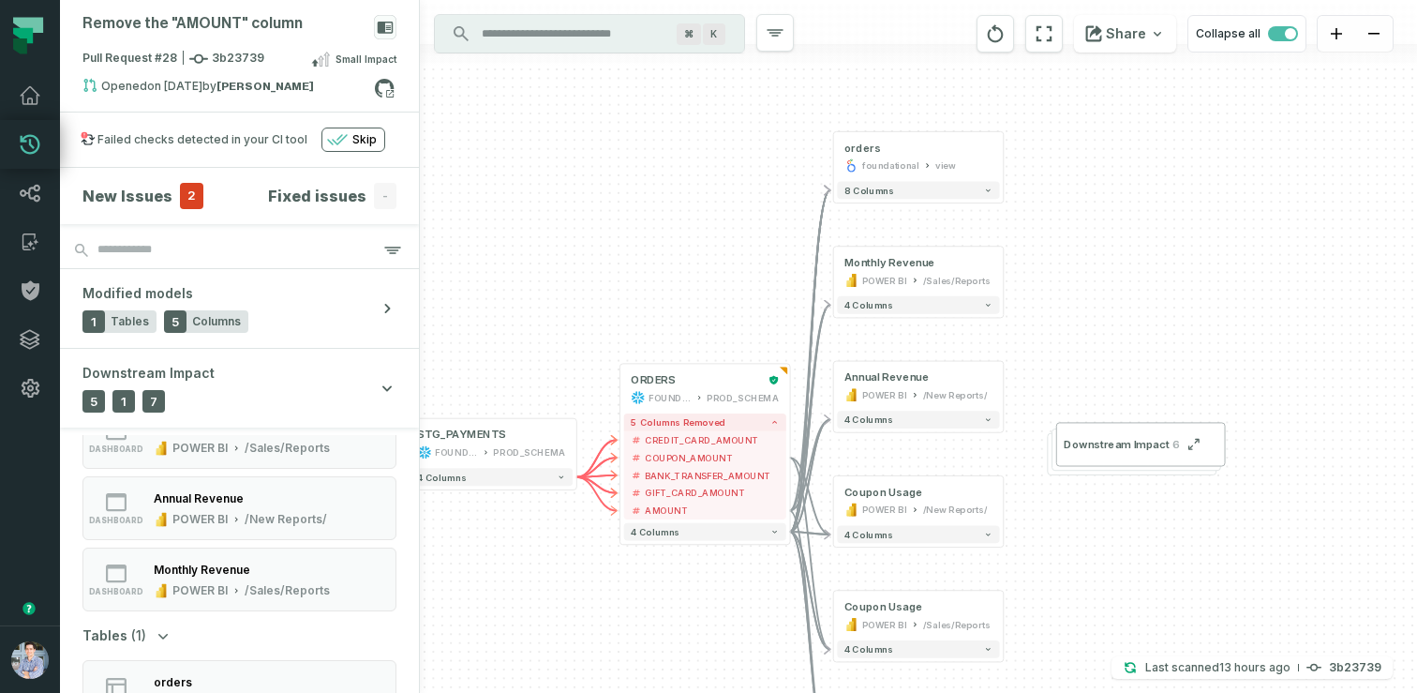
click at [139, 202] on h4 "New Issues" at bounding box center [127, 196] width 90 height 22
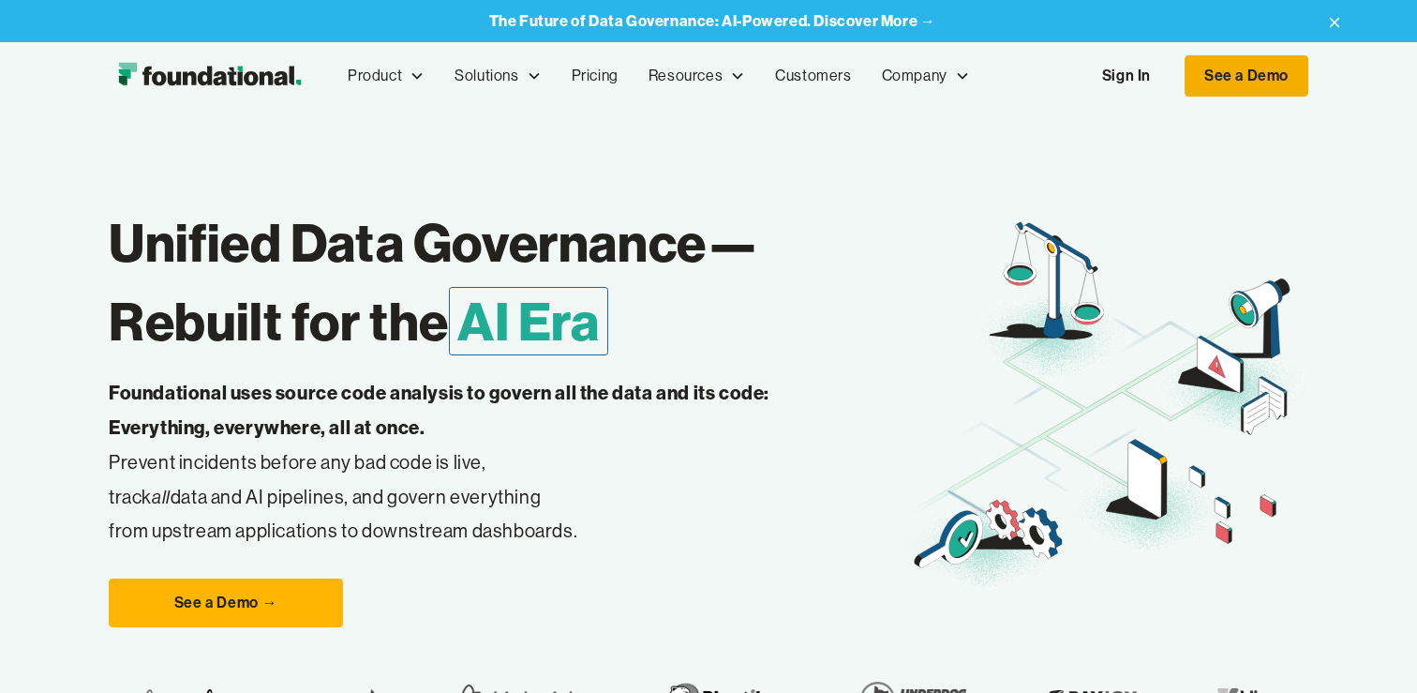
click at [1217, 75] on link "See a Demo" at bounding box center [1247, 75] width 124 height 41
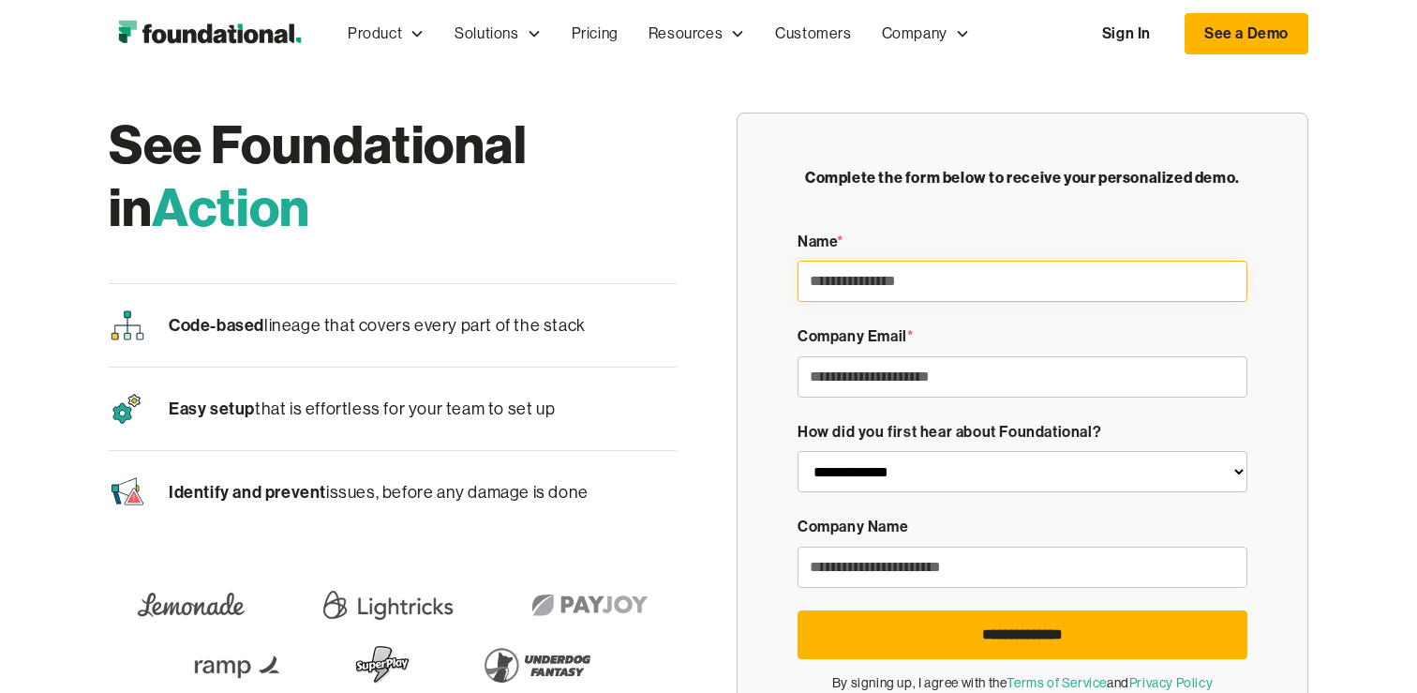
click at [850, 285] on input "Demo Form" at bounding box center [1023, 281] width 450 height 41
type input "**********"
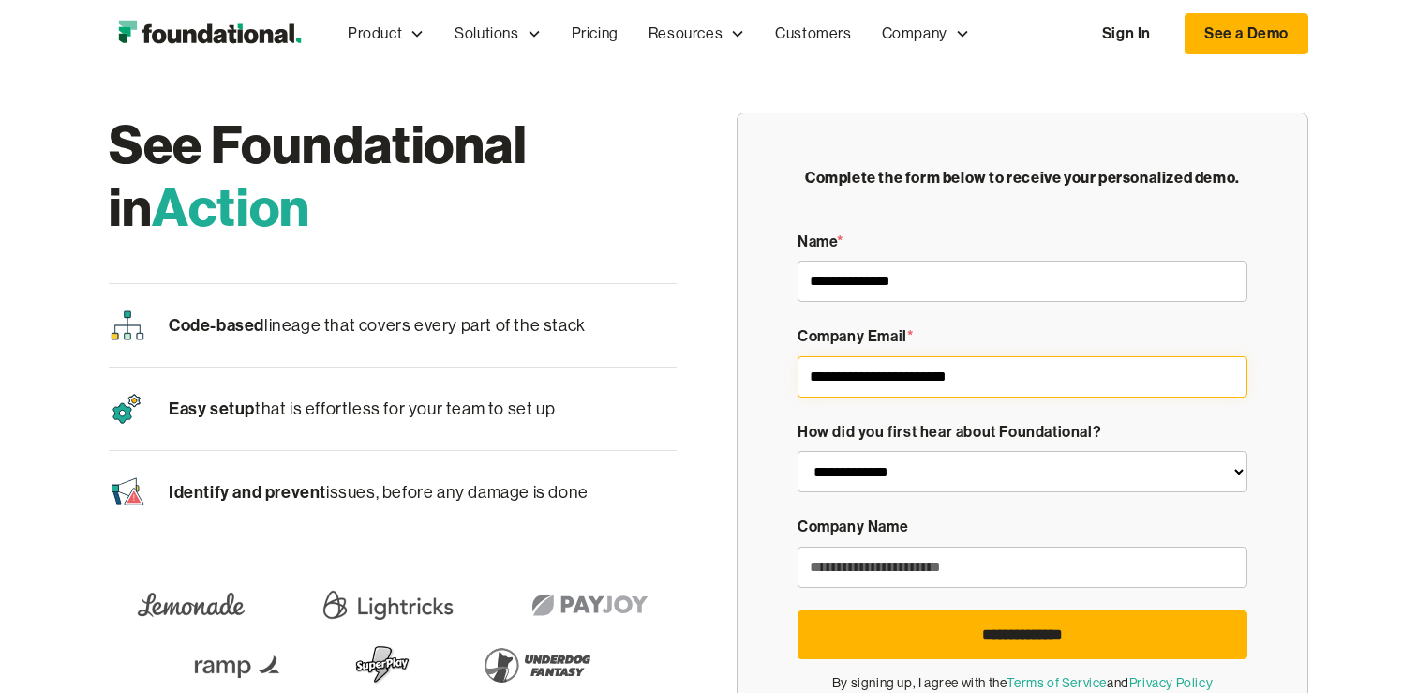
type input "**********"
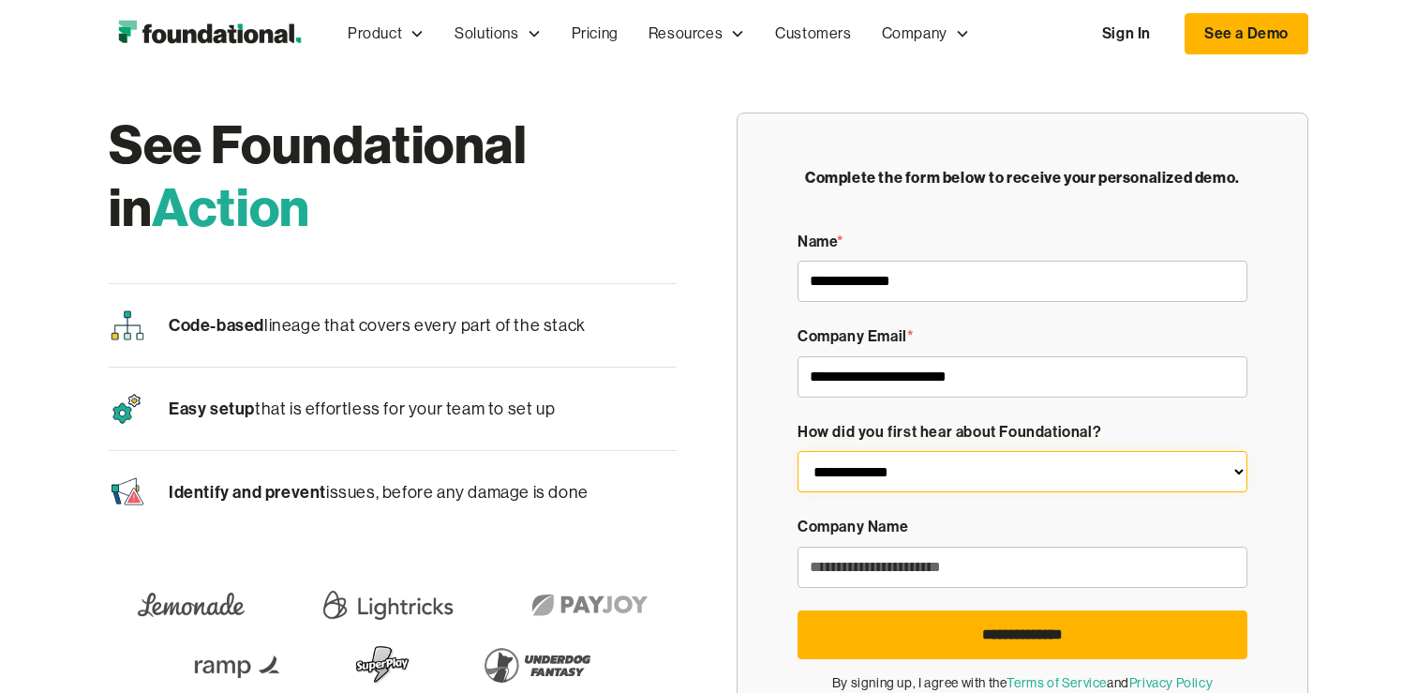
click at [903, 471] on select "**********" at bounding box center [1023, 471] width 450 height 41
select select "**********"
click at [798, 451] on select "**********" at bounding box center [1023, 471] width 450 height 41
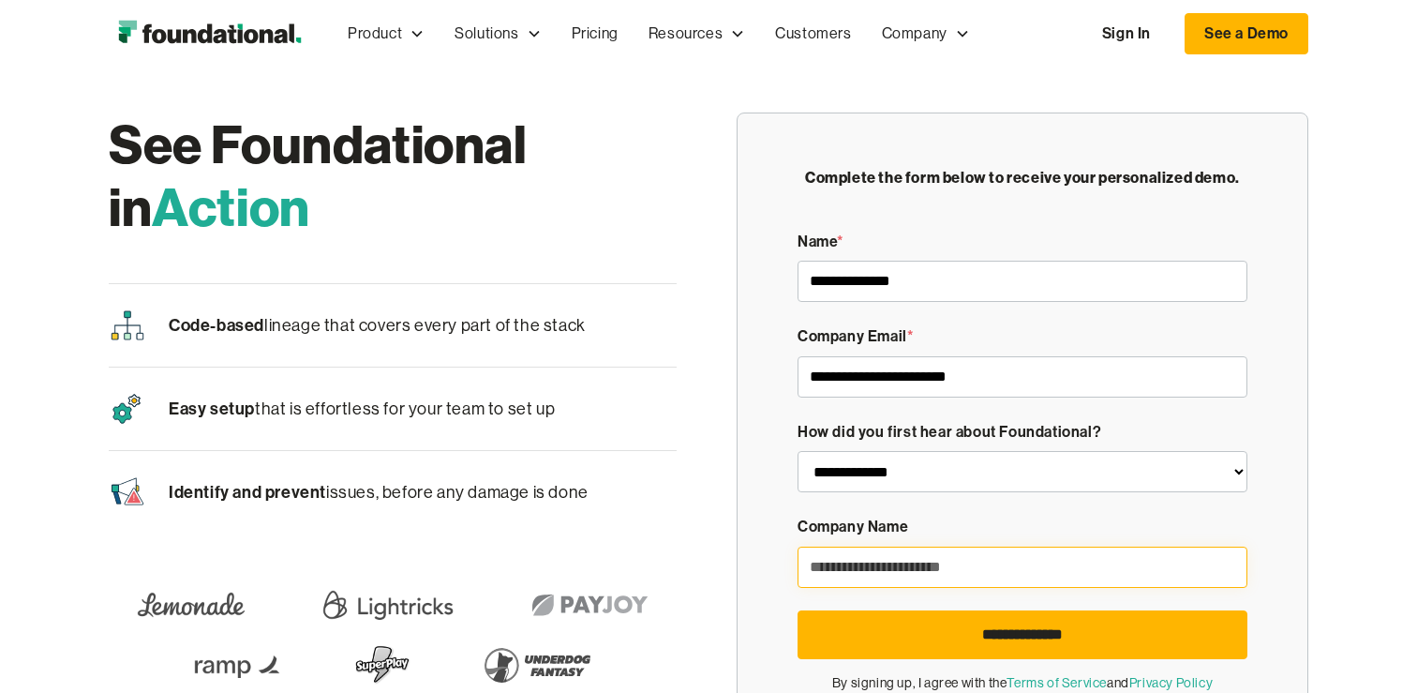
click at [870, 575] on input "Demo Form" at bounding box center [1023, 566] width 450 height 41
type input "****"
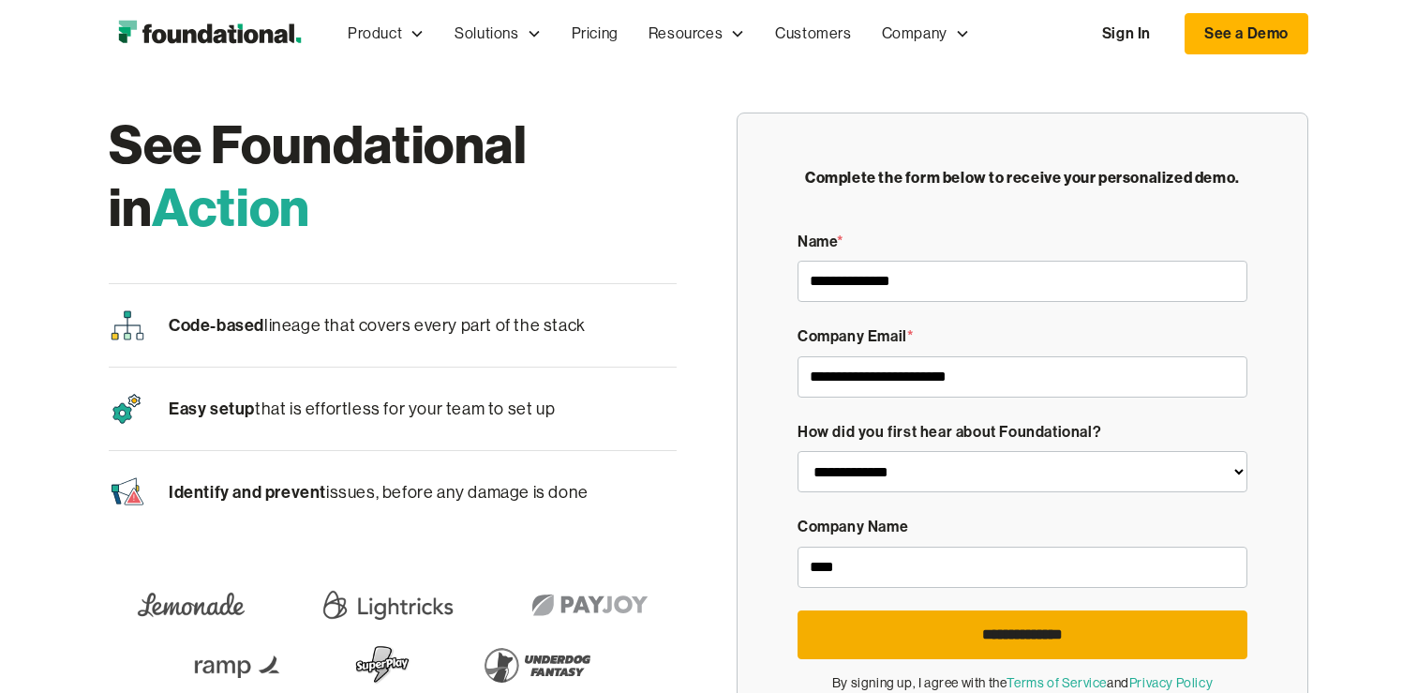
click at [907, 636] on input "**********" at bounding box center [1023, 634] width 450 height 49
type input "**********"
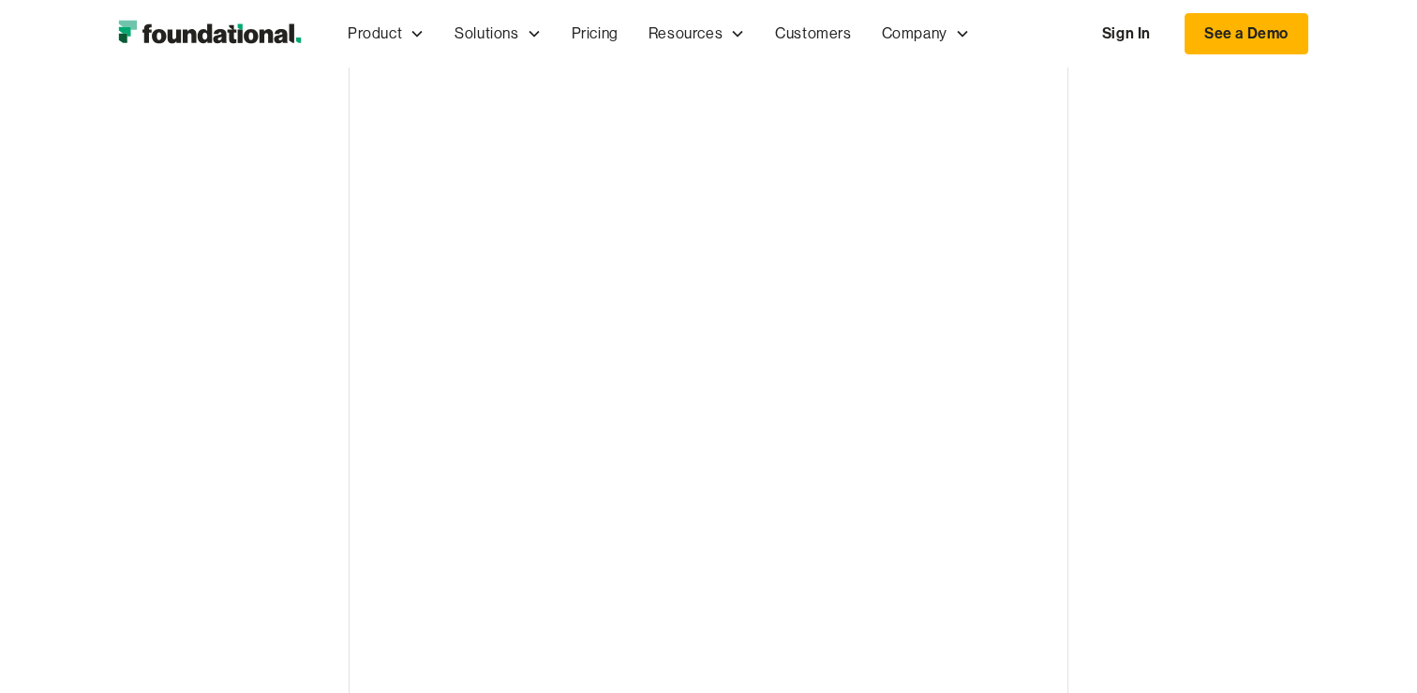
scroll to position [149, 0]
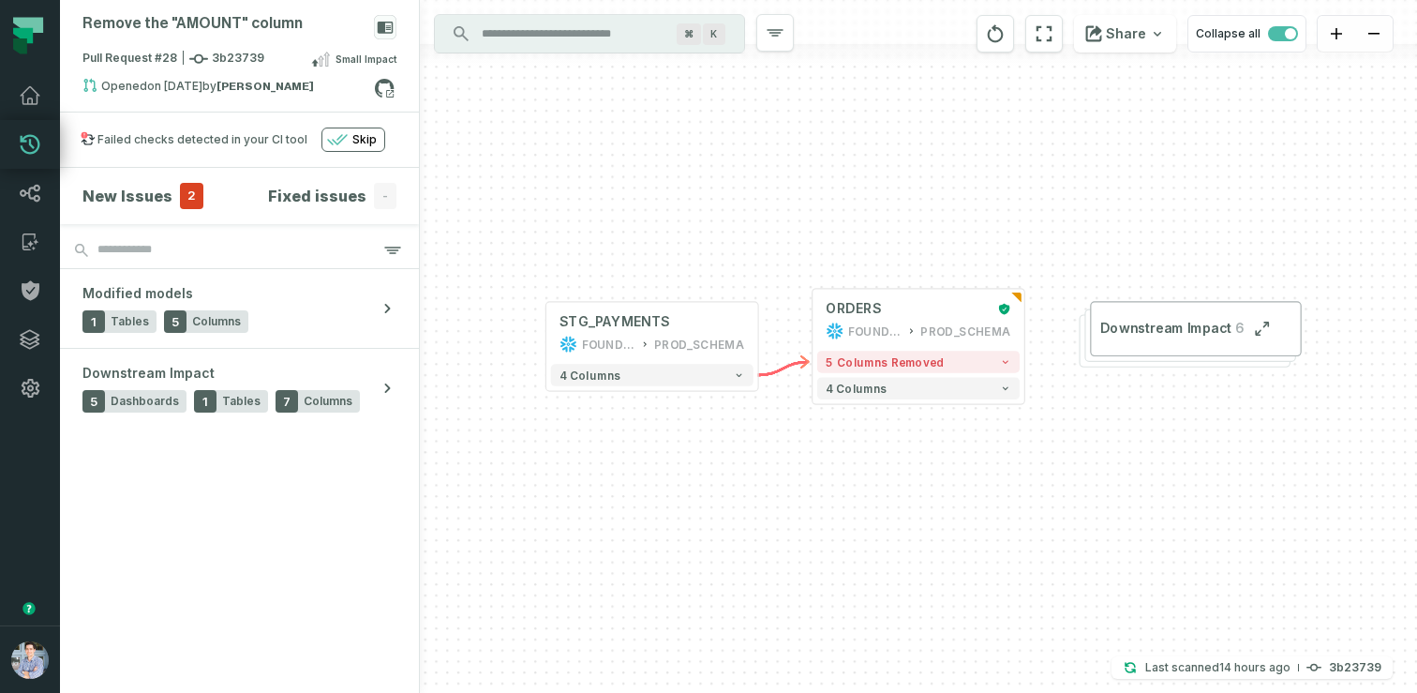
click at [607, 173] on div "+ STG_PAYMENTS FOUNDATIONAL_DB PROD_SCHEMA + 4 columns + ORDERS FOUNDATIONAL_DB…" at bounding box center [918, 346] width 997 height 693
